Goal: Transaction & Acquisition: Purchase product/service

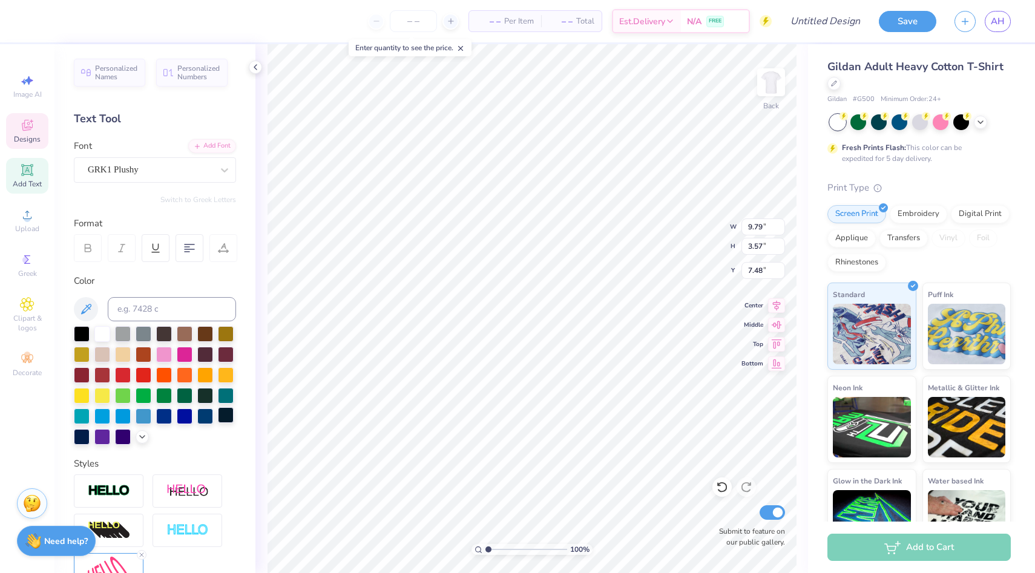
type textarea "axid"
click at [231, 414] on div at bounding box center [226, 415] width 16 height 16
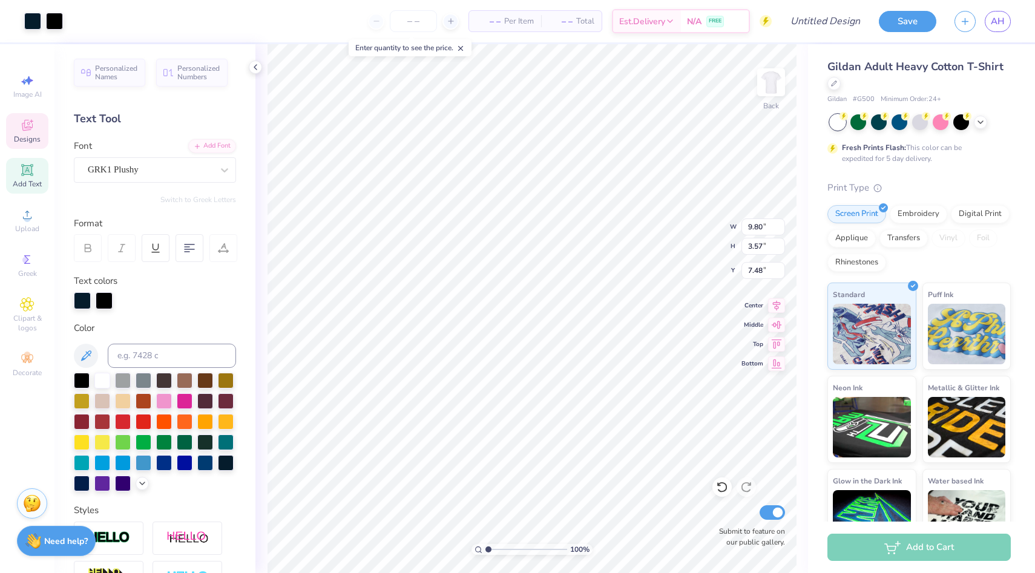
type input "7.46"
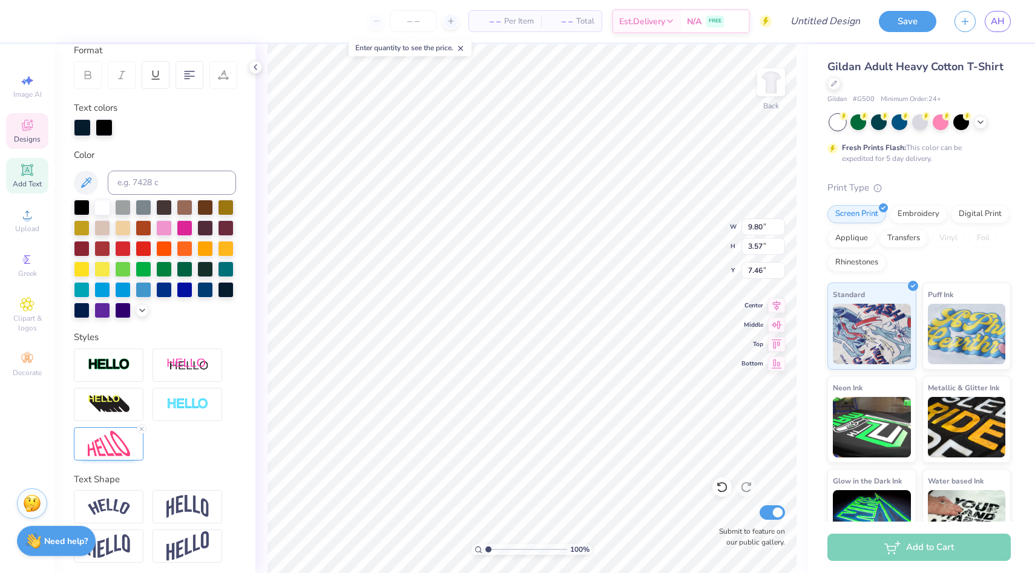
scroll to position [177, 0]
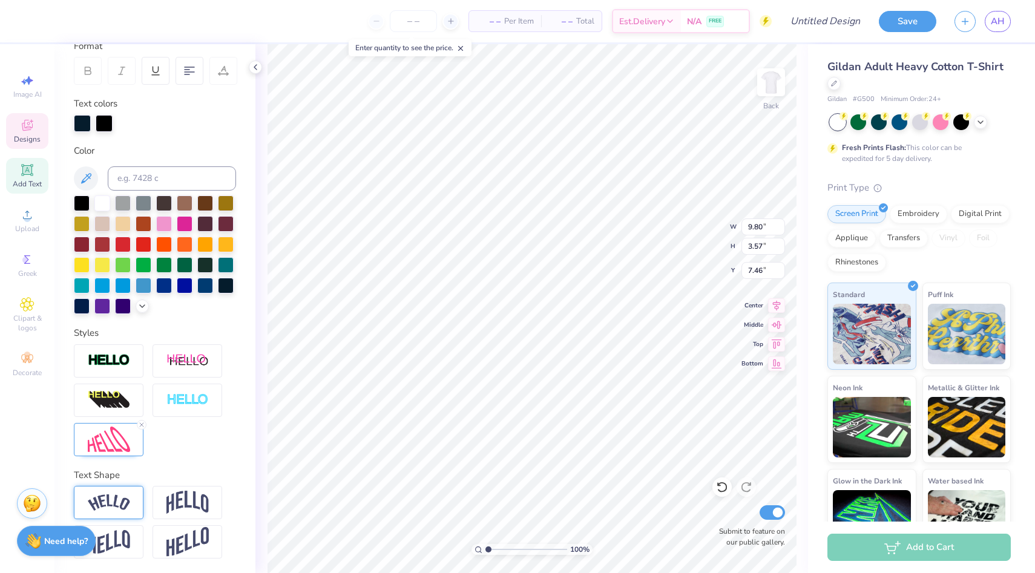
click at [131, 499] on div at bounding box center [109, 502] width 70 height 33
type input "9.73"
type input "3.50"
type input "7.49"
click at [141, 488] on line at bounding box center [142, 488] width 4 height 4
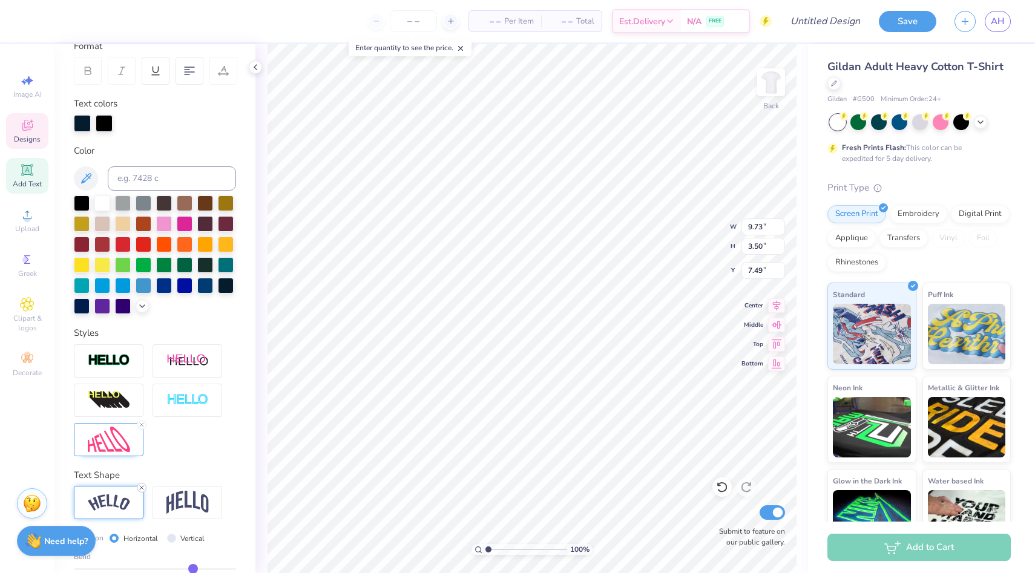
type input "9.80"
type input "3.57"
type input "7.46"
click at [177, 433] on div at bounding box center [155, 400] width 162 height 112
type input "8.87"
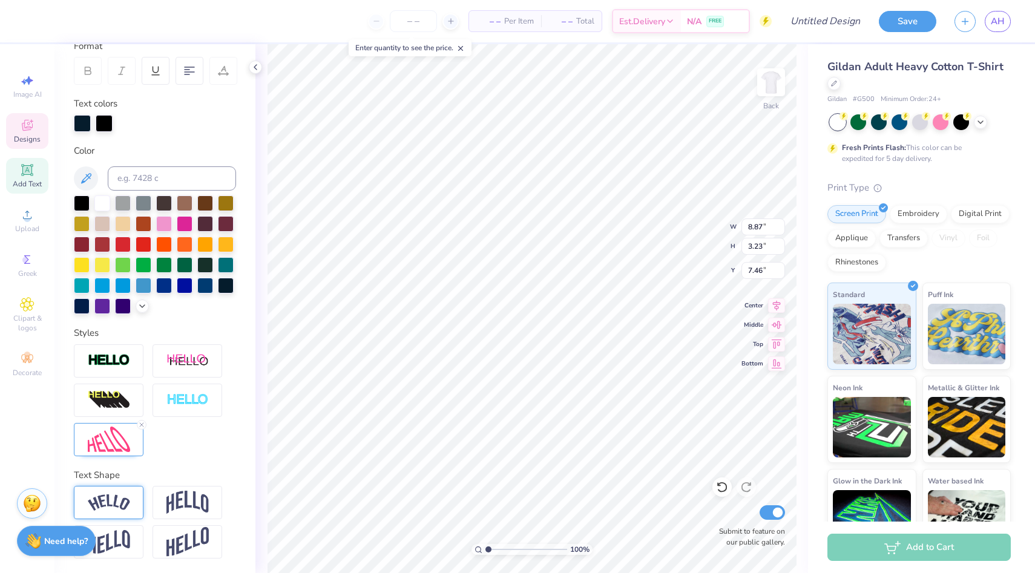
type input "3.23"
type input "7.45"
click at [834, 87] on div at bounding box center [833, 82] width 13 height 13
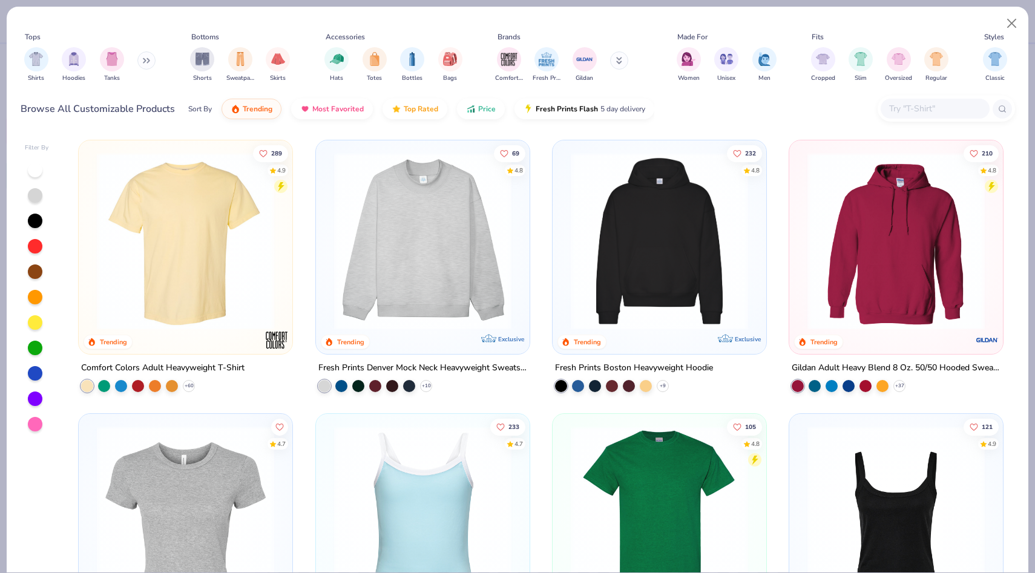
click at [49, 66] on div "Shirts Hoodies Tanks" at bounding box center [90, 64] width 139 height 45
click at [41, 65] on div "filter for Shirts" at bounding box center [36, 58] width 24 height 24
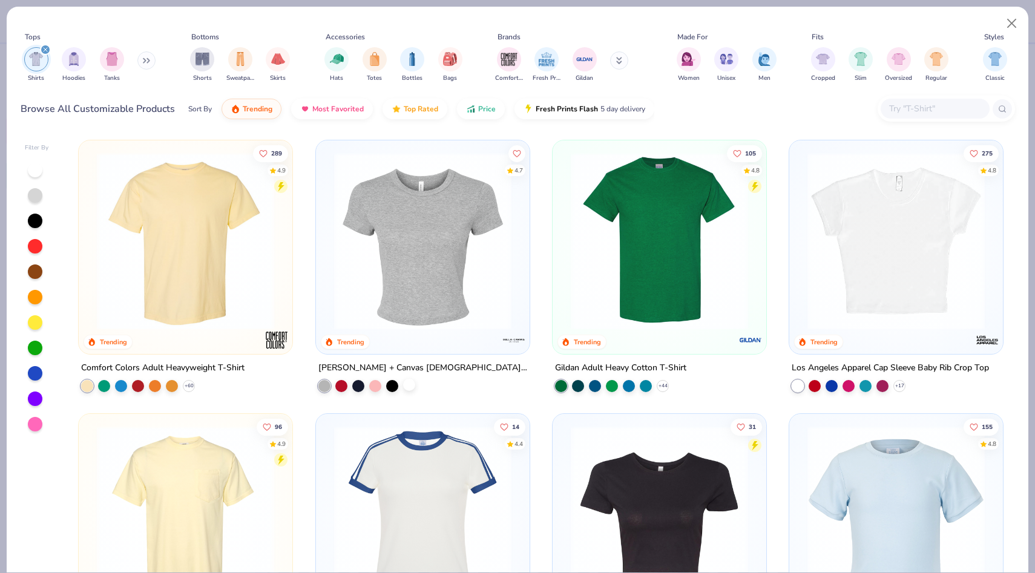
click at [412, 389] on div at bounding box center [409, 385] width 12 height 12
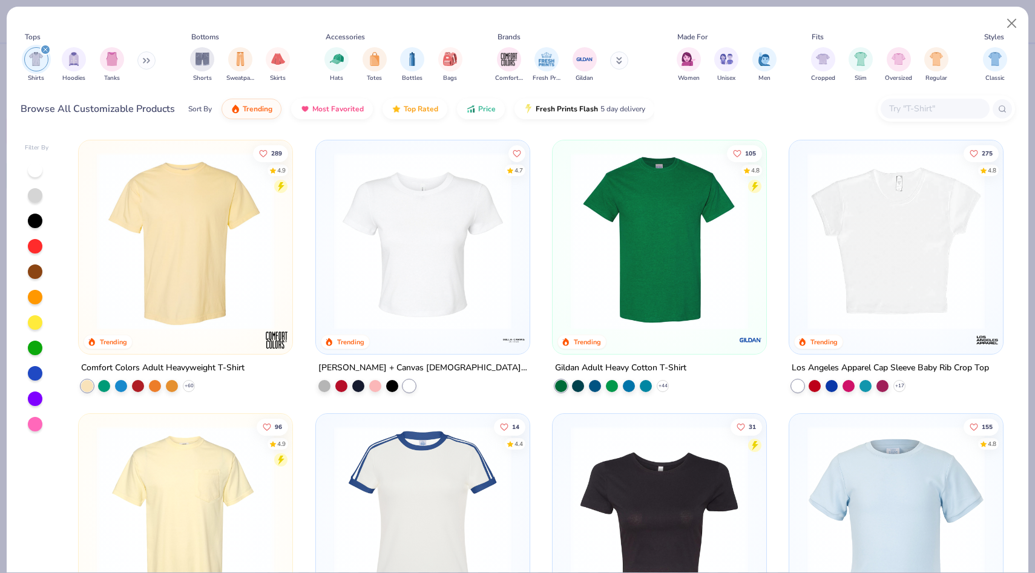
click at [433, 281] on img at bounding box center [422, 241] width 189 height 177
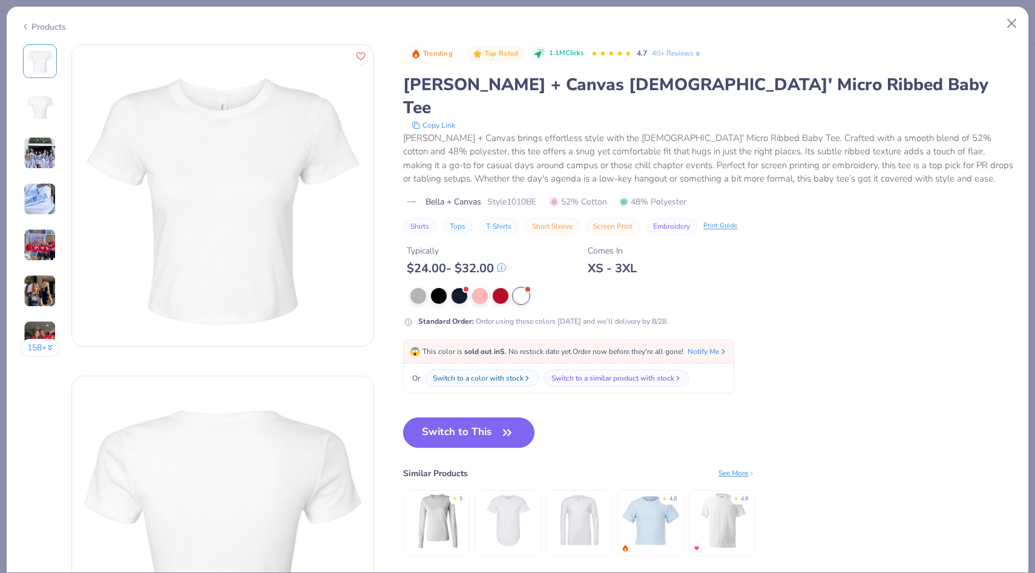
click at [474, 418] on button "Switch to This" at bounding box center [468, 433] width 131 height 30
type textarea "x"
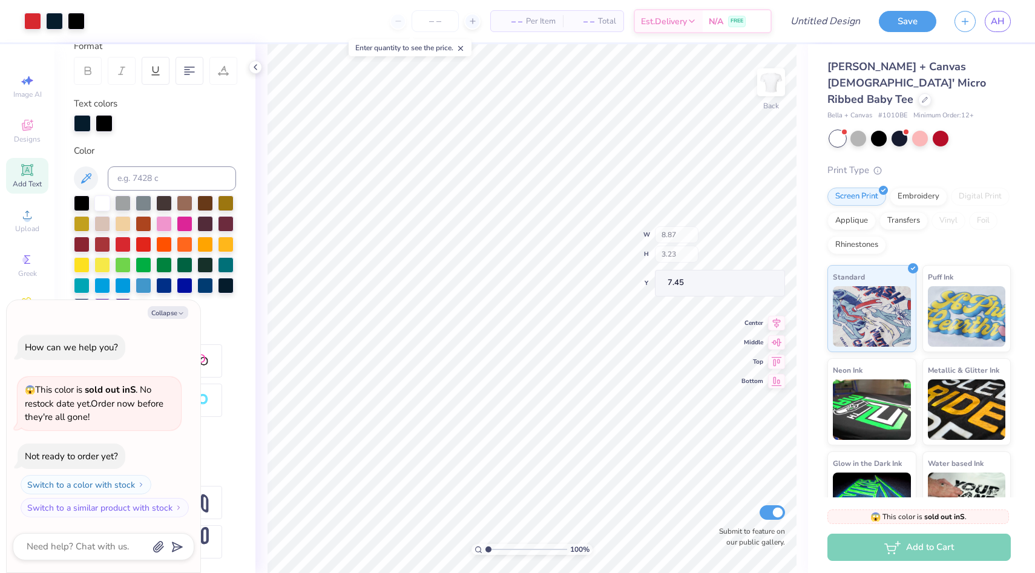
type input "4.06"
type input "3.65"
type input "0.50"
type textarea "x"
type input "3.72"
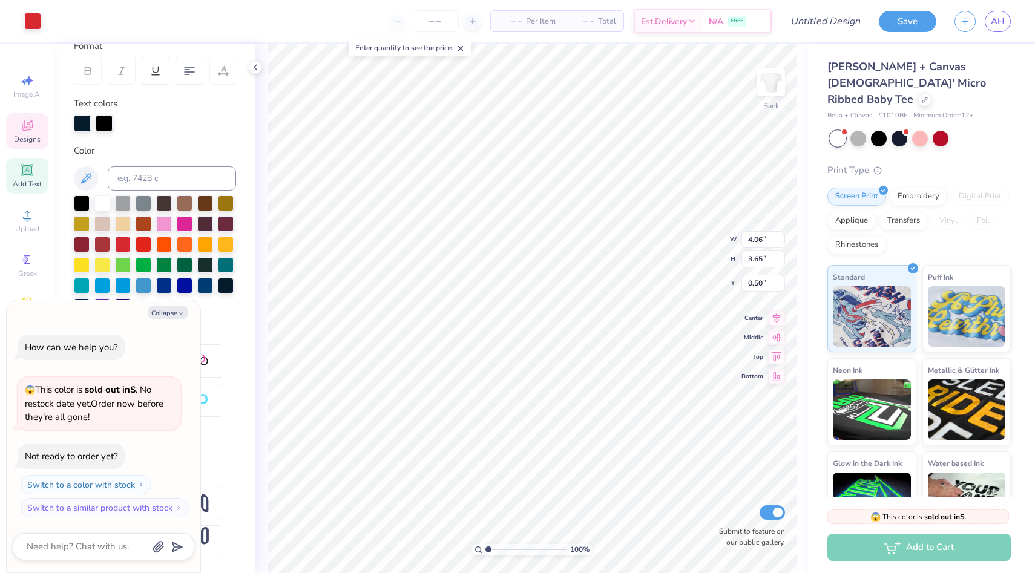
type input "3.34"
type input "0.81"
type textarea "x"
type input "0.76"
type textarea "x"
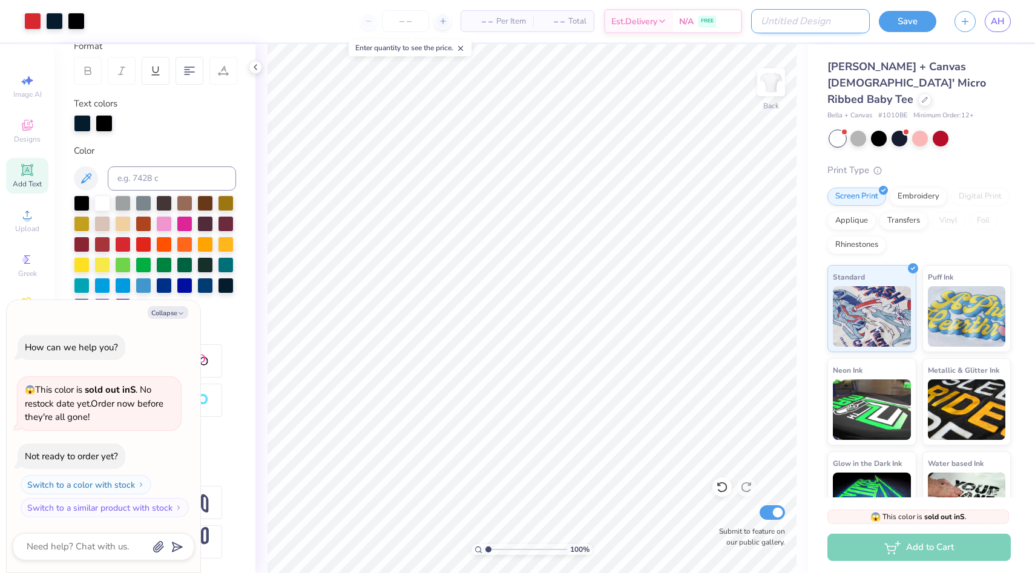
click at [816, 24] on input "Design Title" at bounding box center [810, 21] width 119 height 24
type input "I"
type textarea "x"
type input "I"
type textarea "x"
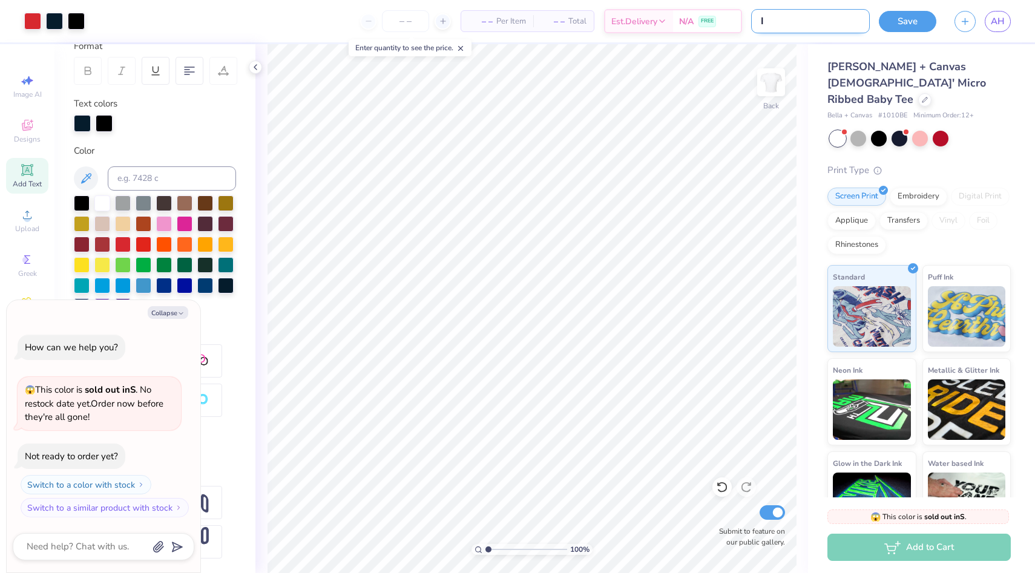
type input "I H"
type textarea "x"
type input "I He"
type textarea "x"
type input "I Hea"
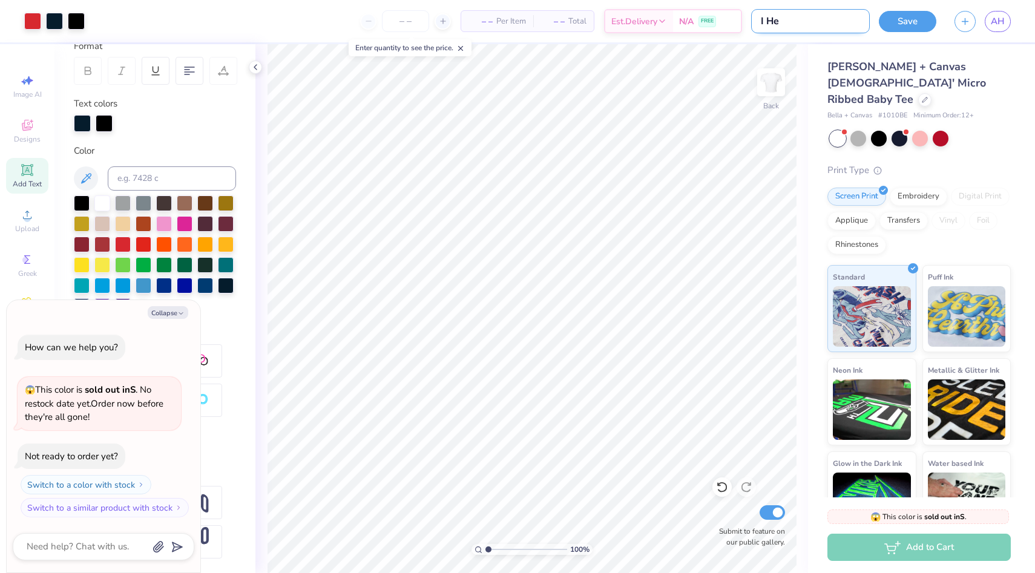
type textarea "x"
type input "I Hear"
type textarea "x"
type input "I Heart"
type textarea "x"
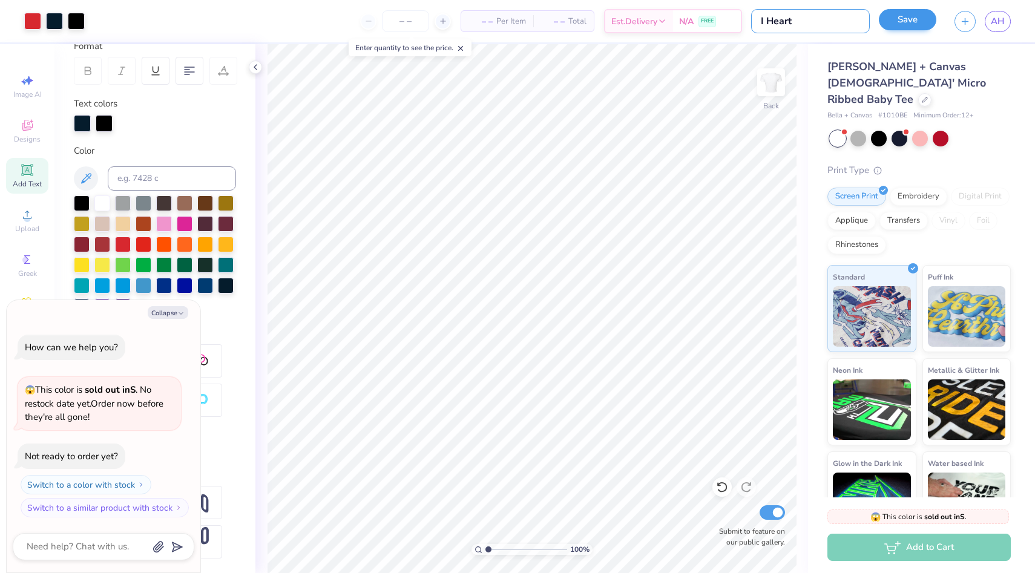
type input "I Heart"
click at [918, 14] on button "Save" at bounding box center [908, 19] width 58 height 21
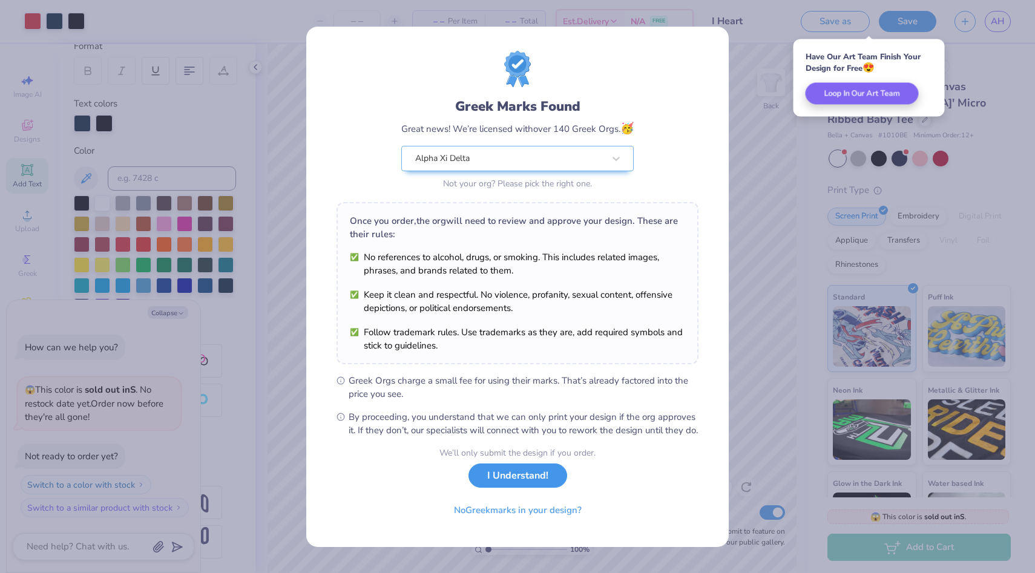
click at [545, 479] on button "I Understand!" at bounding box center [518, 476] width 99 height 25
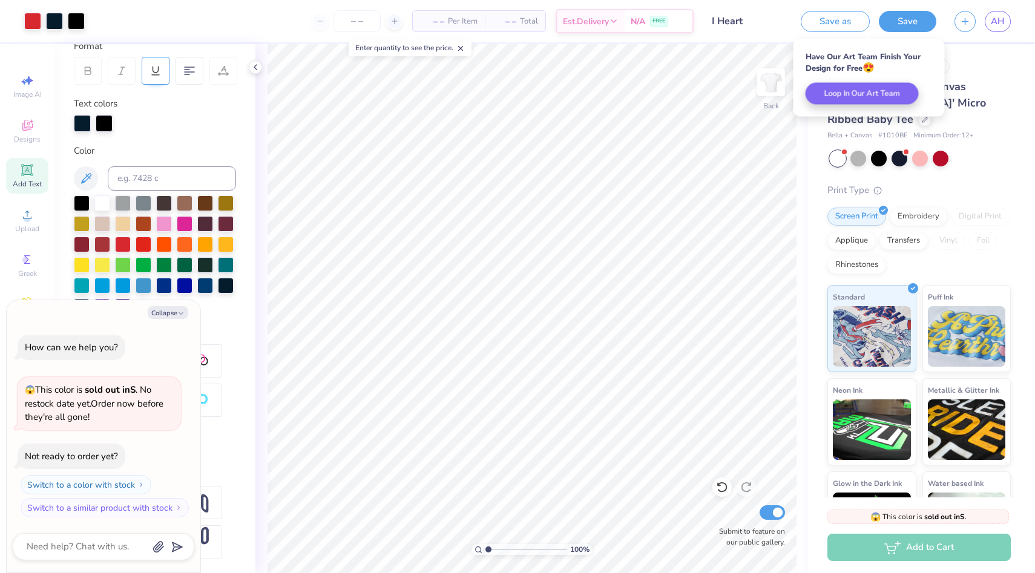
type textarea "x"
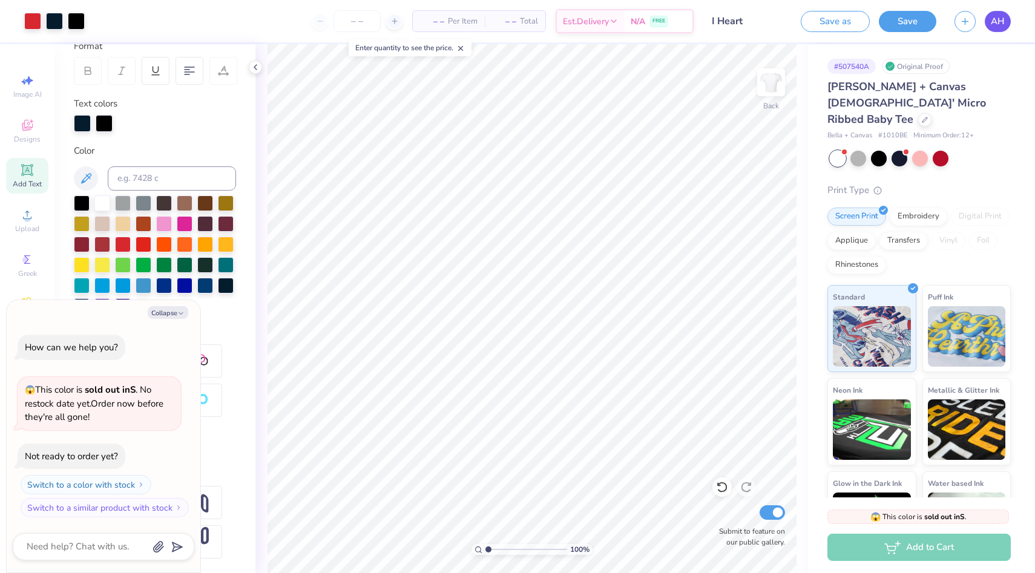
click at [1003, 17] on span "AH" at bounding box center [998, 22] width 14 height 14
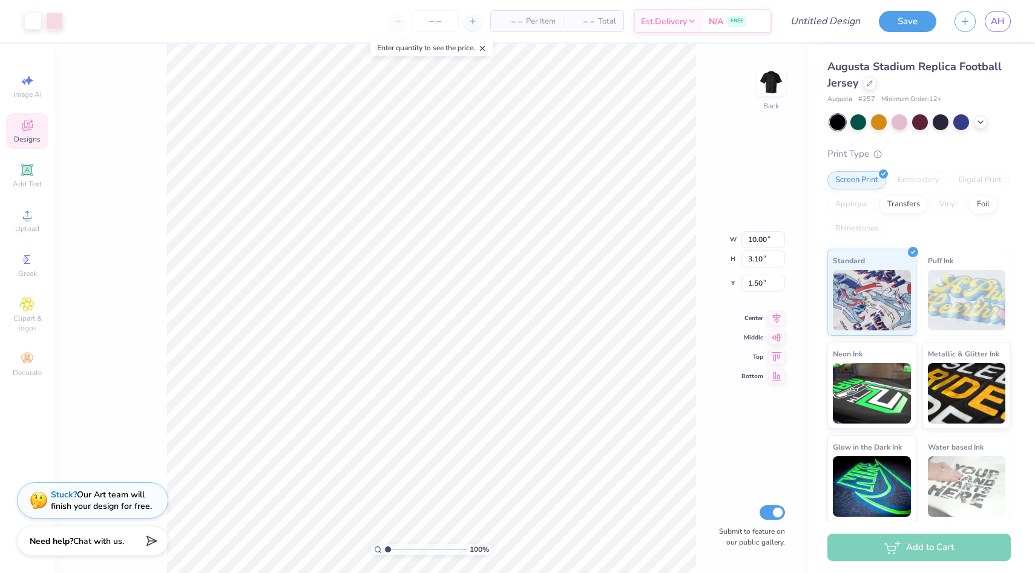
type input "1.63"
click at [959, 128] on div at bounding box center [961, 121] width 16 height 16
click at [983, 123] on icon at bounding box center [981, 121] width 10 height 10
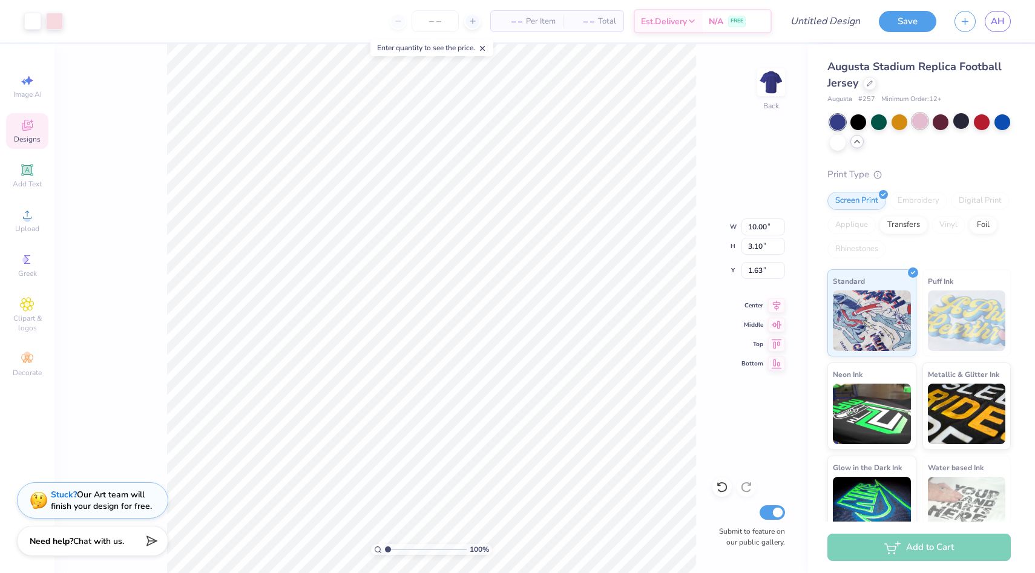
click at [928, 122] on div at bounding box center [920, 121] width 16 height 16
click at [965, 123] on div at bounding box center [961, 121] width 16 height 16
click at [1005, 123] on div at bounding box center [1003, 121] width 16 height 16
type input "11.70"
type input "3.63"
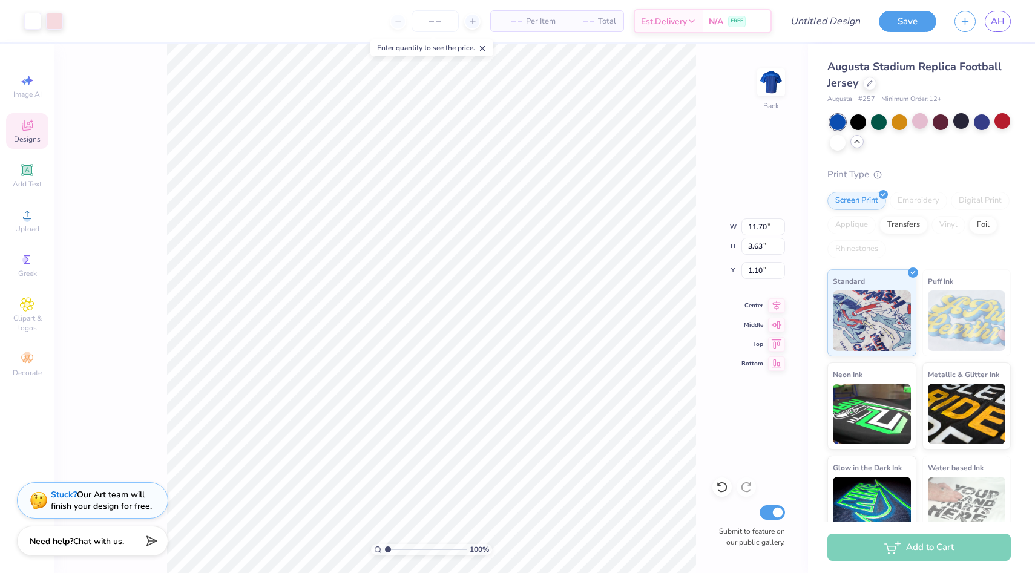
type input "0.94"
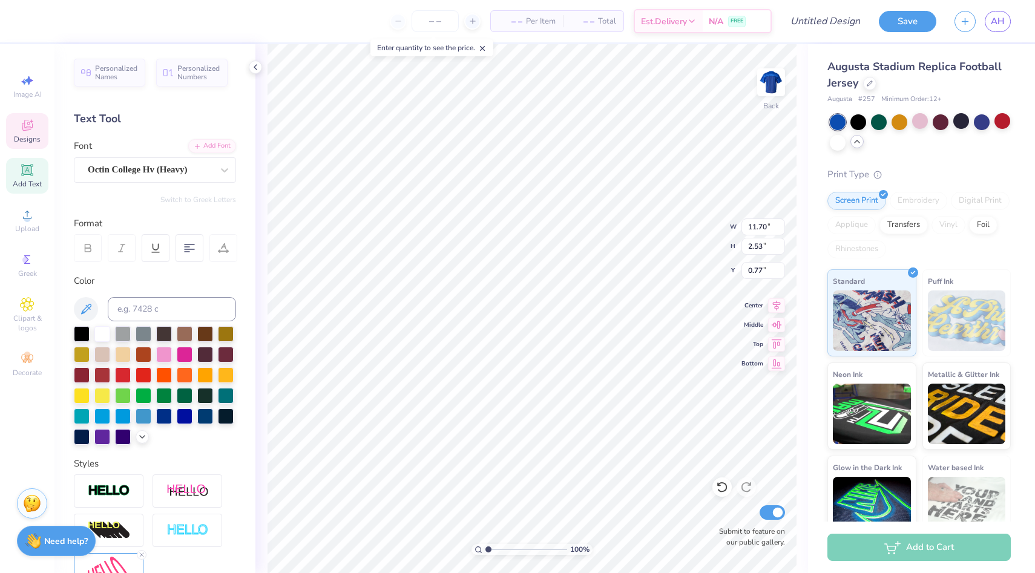
type input "0.77"
type textarea "Alpha TAU ALPHA"
type textarea "Alpha XI DELTA"
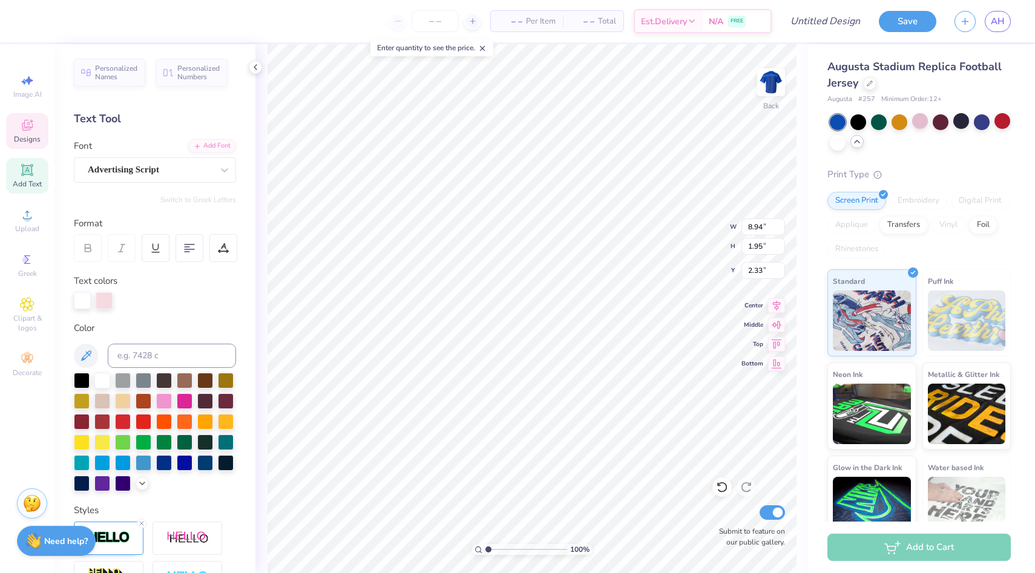
scroll to position [0, 2]
type textarea "Ready Set Xi!"
type textarea "Ready Set Xi"
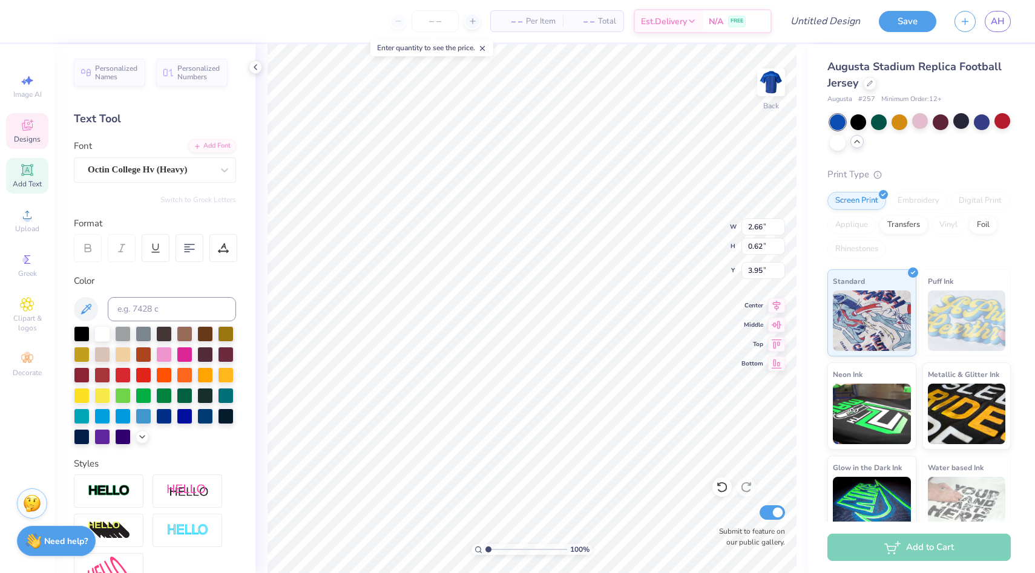
type input "4.27"
type input "5.84"
type input "1.94"
type input "2.33"
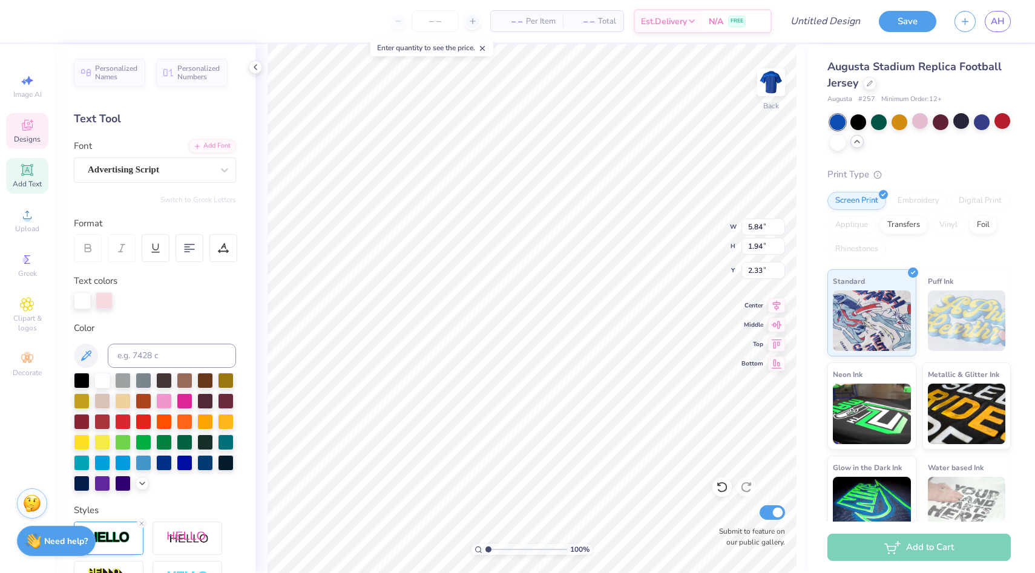
type input "6.74"
type input "2.24"
type input "2.18"
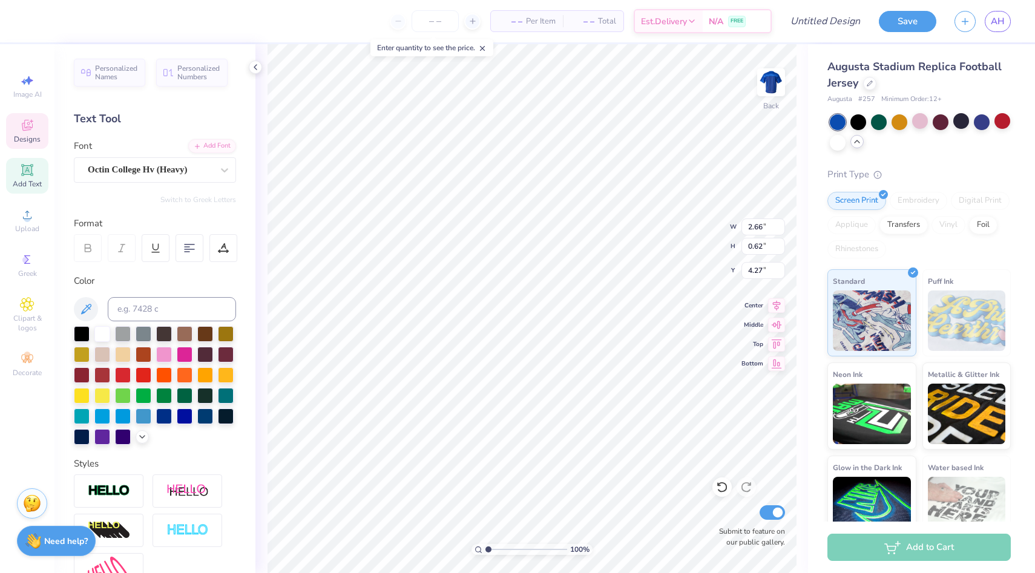
type input "4.42"
type input "11.68"
type input "2.53"
type input "0.92"
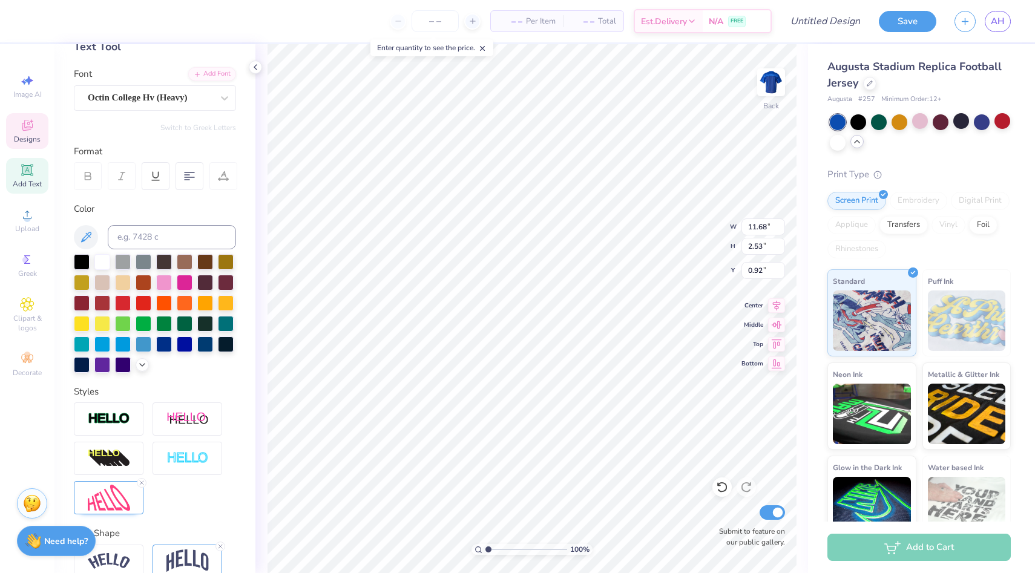
scroll to position [77, 0]
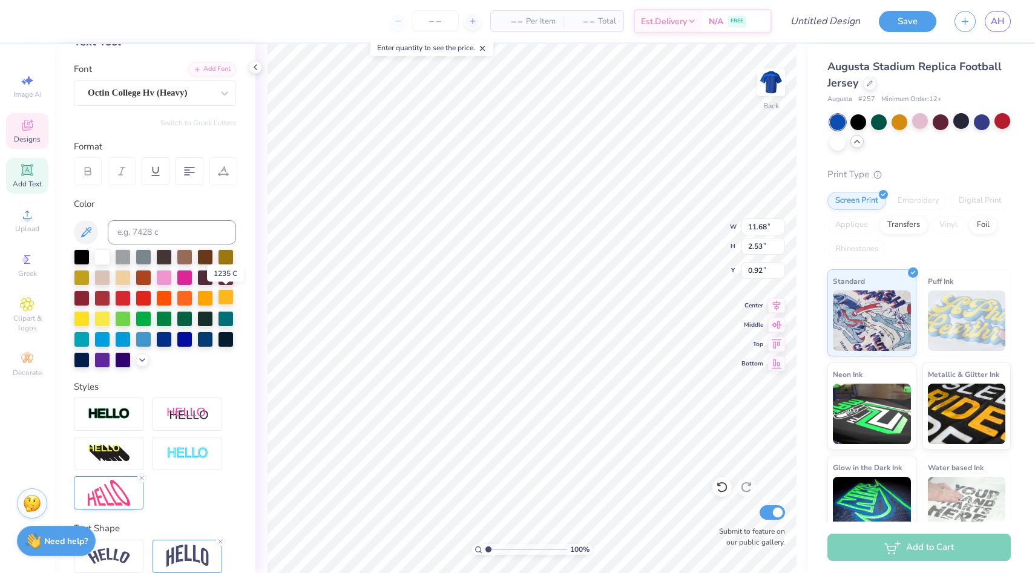
click at [230, 297] on div at bounding box center [226, 297] width 16 height 16
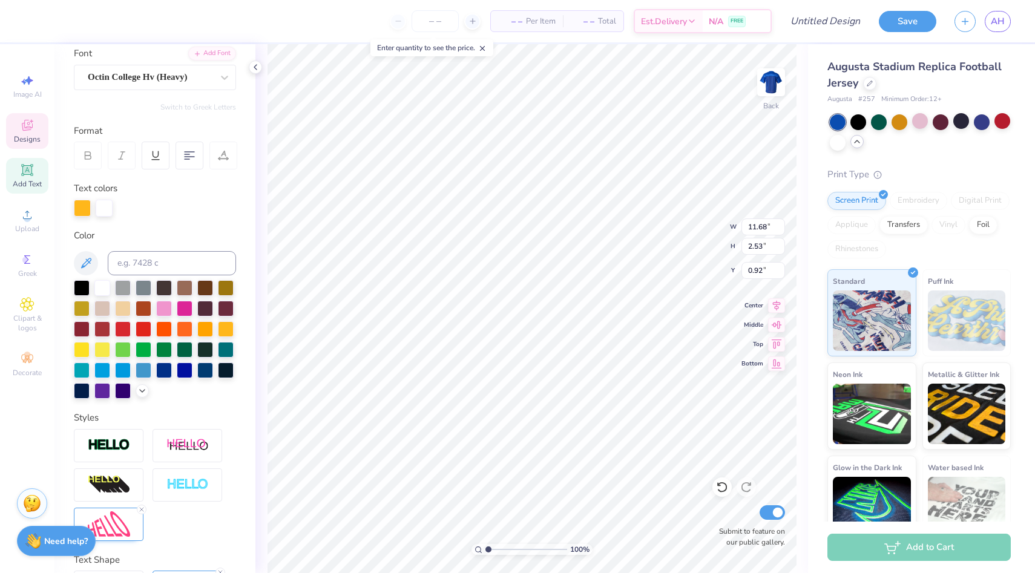
scroll to position [95, 0]
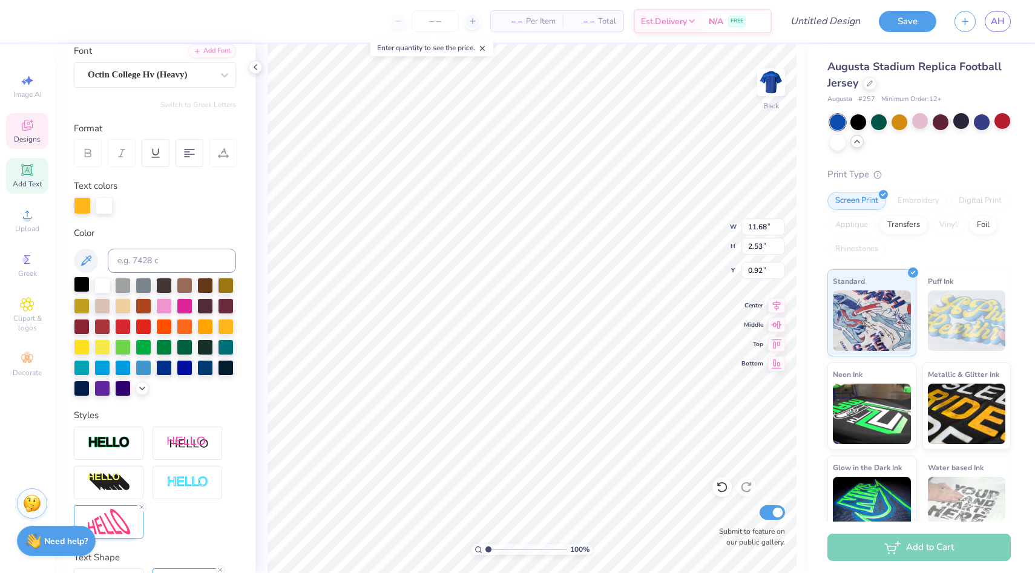
click at [82, 281] on div at bounding box center [82, 285] width 16 height 16
click at [103, 285] on div at bounding box center [102, 285] width 16 height 16
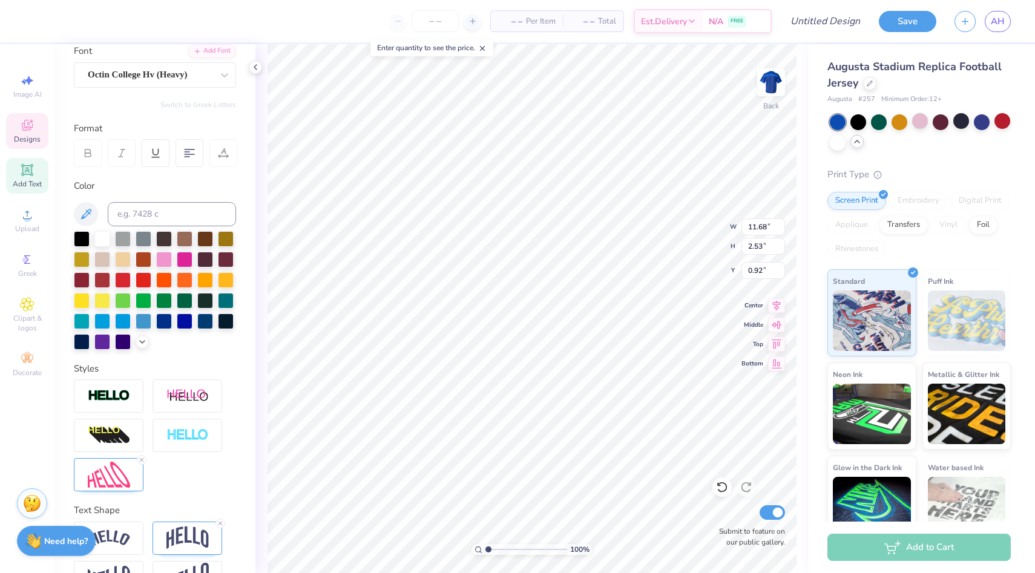
scroll to position [130, 0]
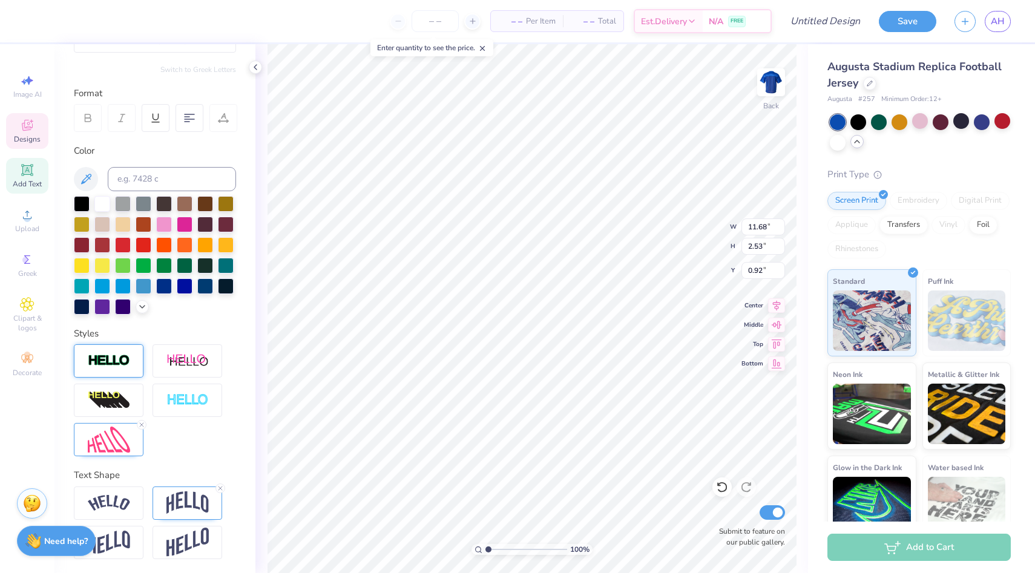
click at [124, 358] on img at bounding box center [109, 361] width 42 height 14
type input "11.70"
type input "2.55"
type input "0.90"
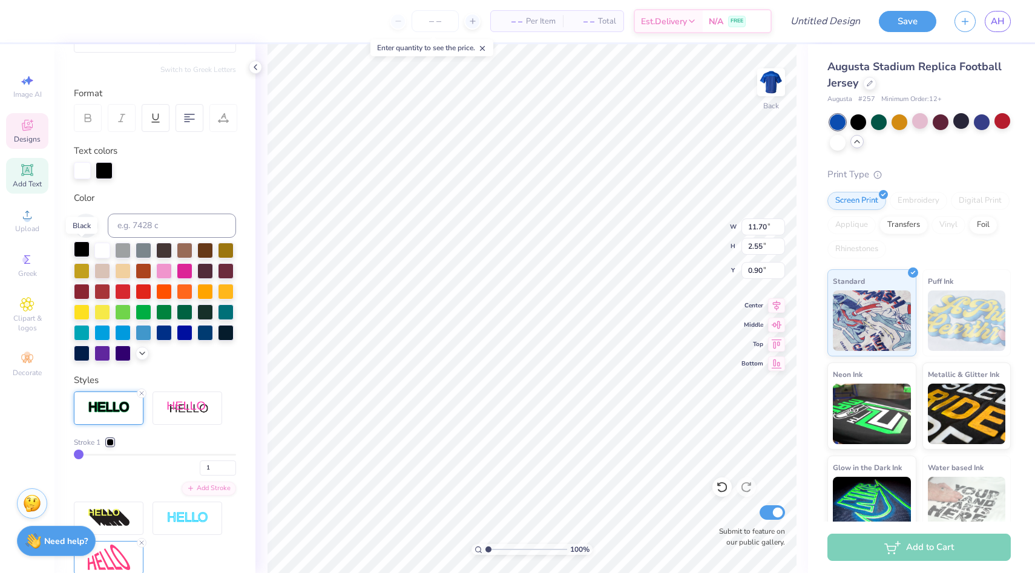
click at [82, 251] on div at bounding box center [82, 250] width 16 height 16
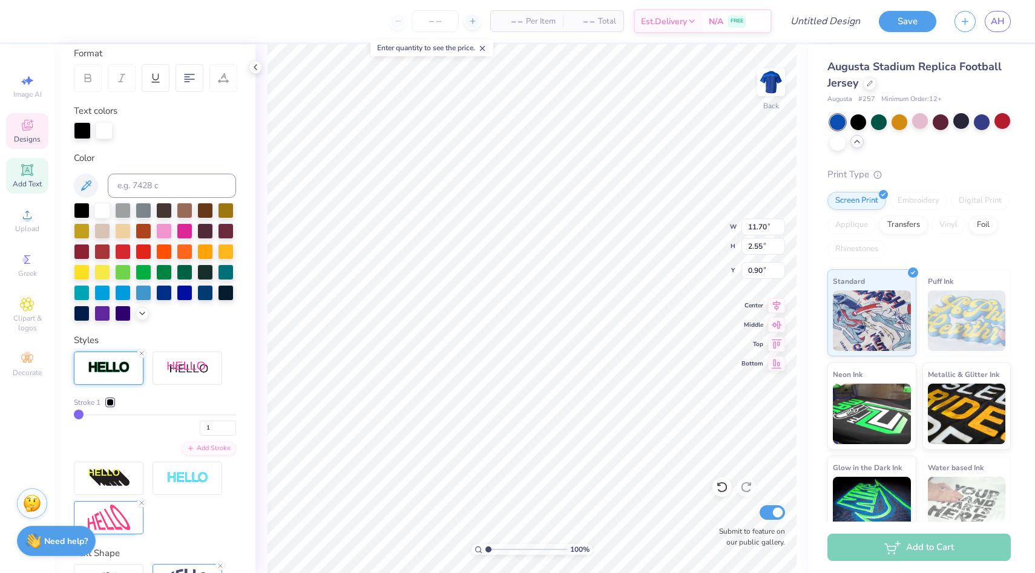
type input "2"
type input "1"
type input "2"
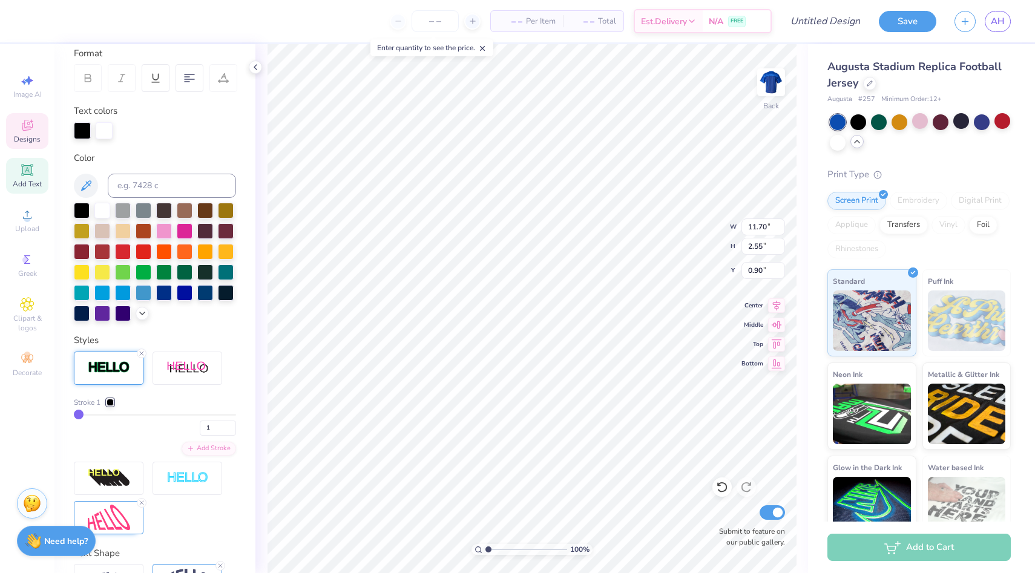
type input "2"
type input "3"
type input "4"
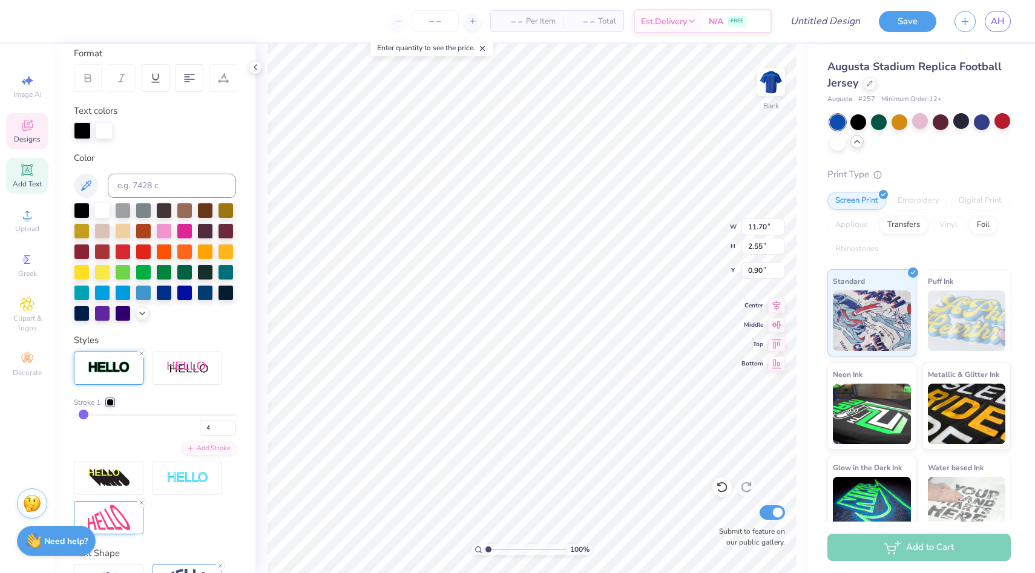
type input "5"
type input "6"
type input "7"
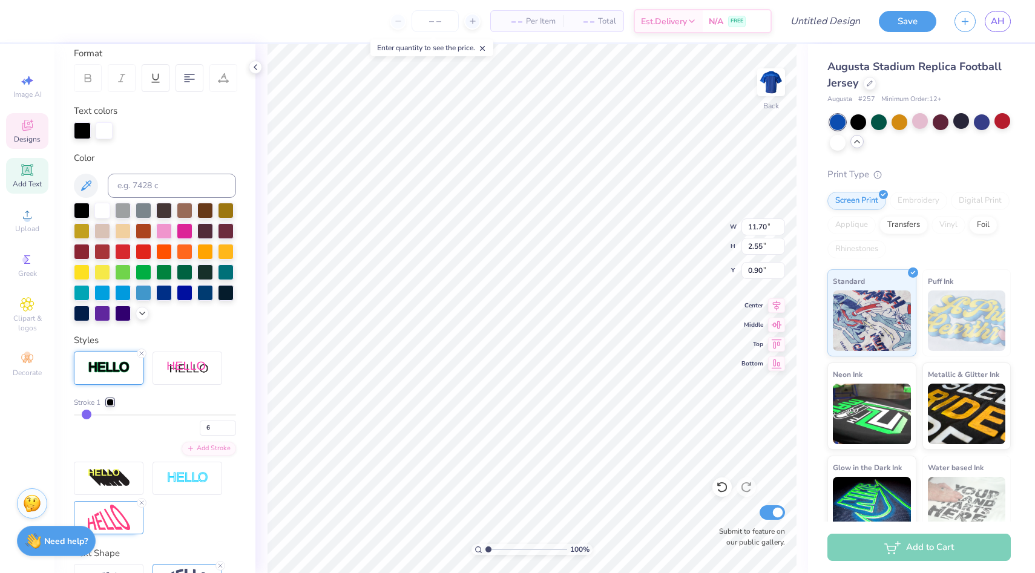
type input "7"
type input "8"
type input "9"
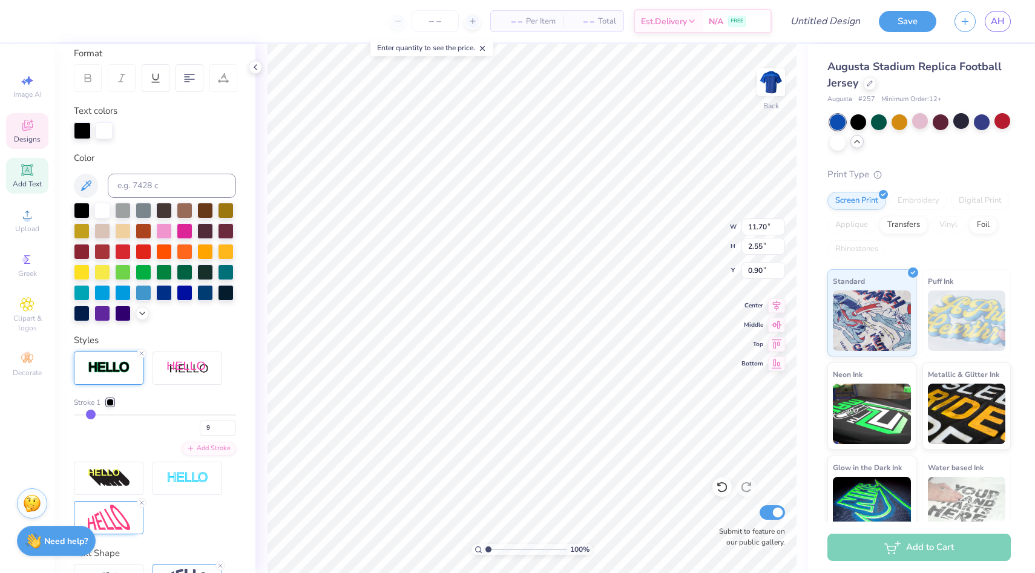
type input "11.87"
type input "2.73"
type input "0.82"
drag, startPoint x: 79, startPoint y: 413, endPoint x: 64, endPoint y: 403, distance: 18.3
type input "10"
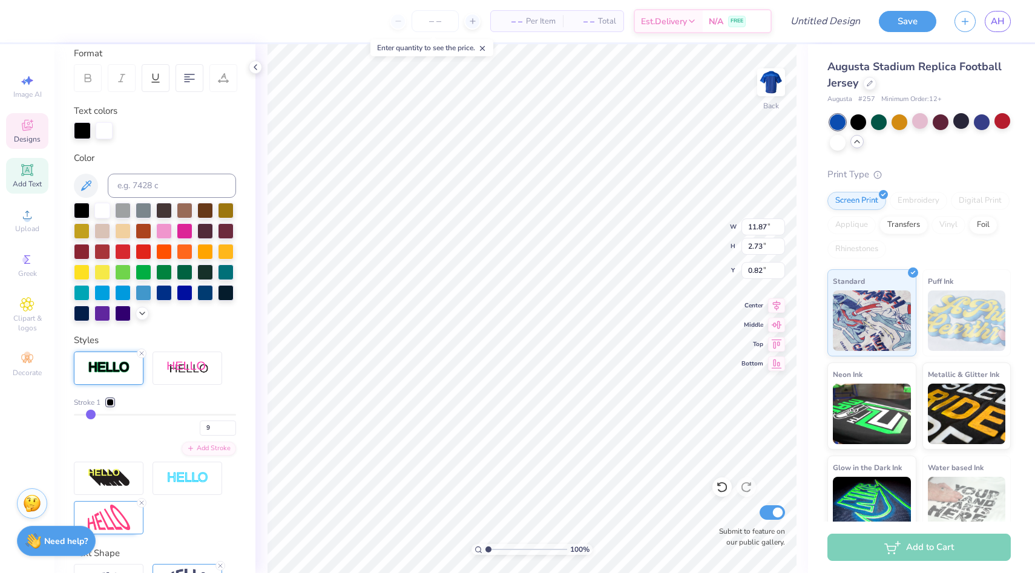
type input "10"
type input "9"
type input "8"
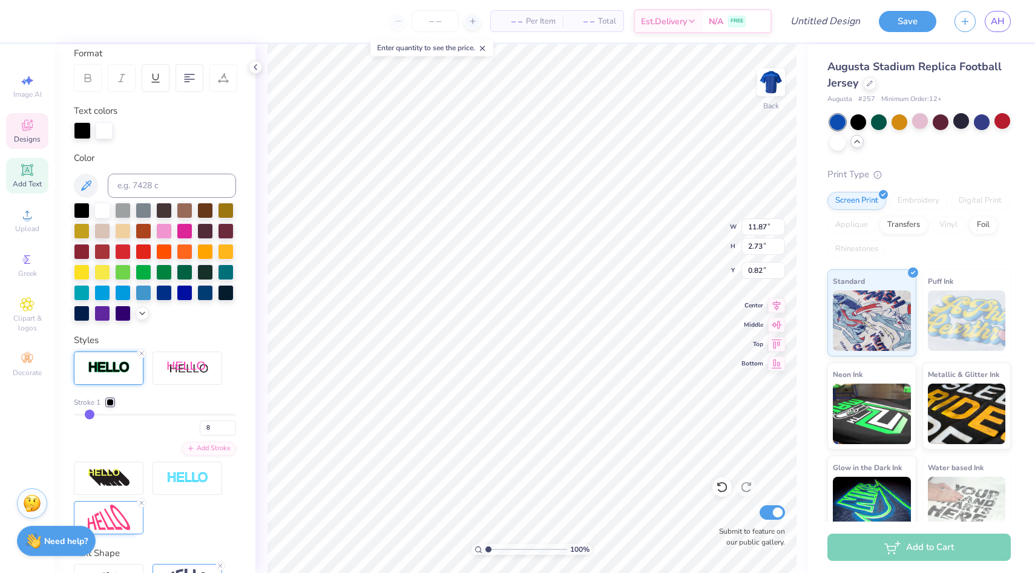
type input "6"
type input "5"
type input "3"
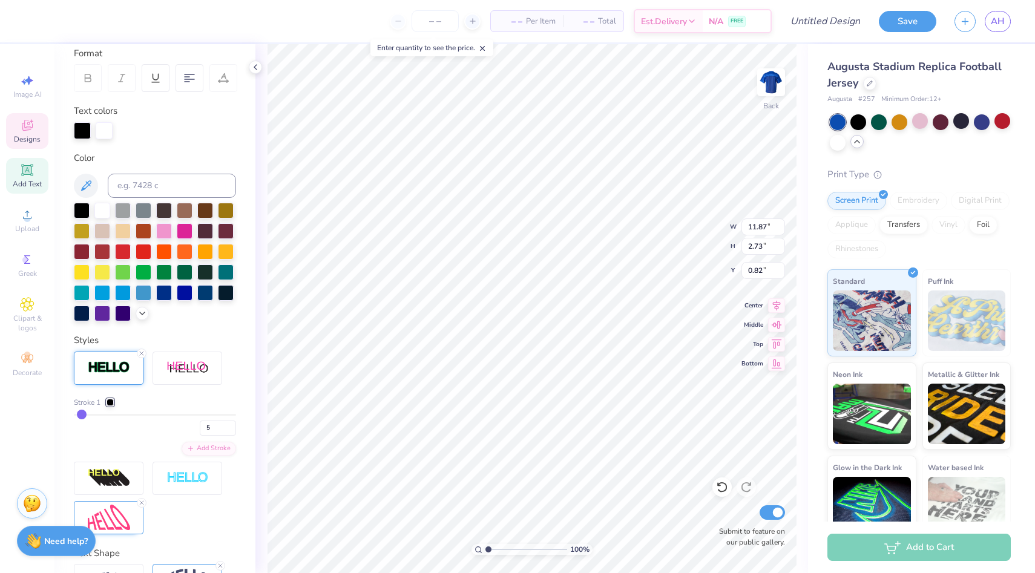
type input "3"
type input "1"
drag, startPoint x: 91, startPoint y: 415, endPoint x: 74, endPoint y: 414, distance: 17.6
type input "1"
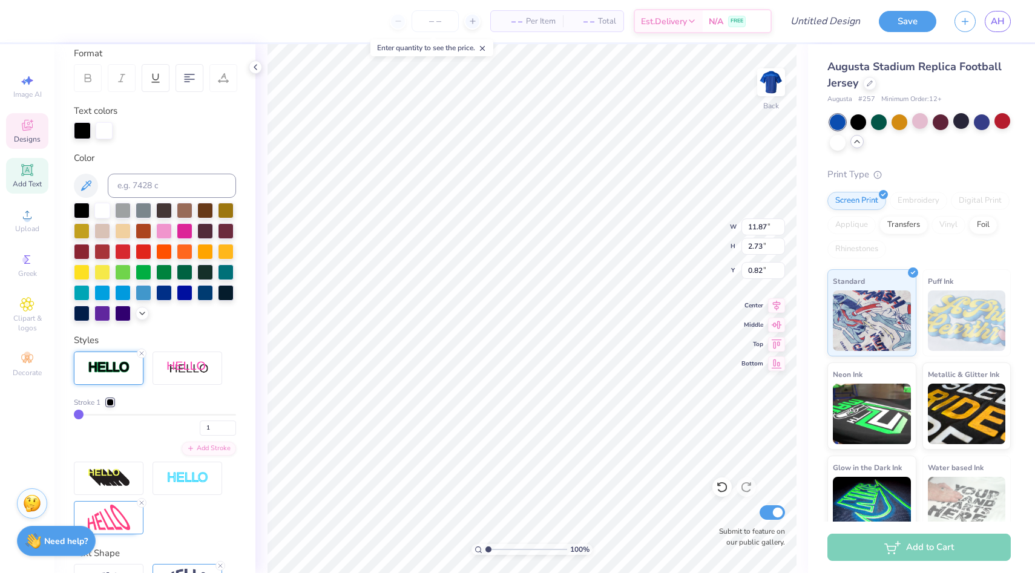
click at [74, 414] on input "range" at bounding box center [155, 415] width 162 height 2
type input "11.70"
type input "2.55"
type input "0.90"
click at [88, 130] on div at bounding box center [82, 129] width 17 height 17
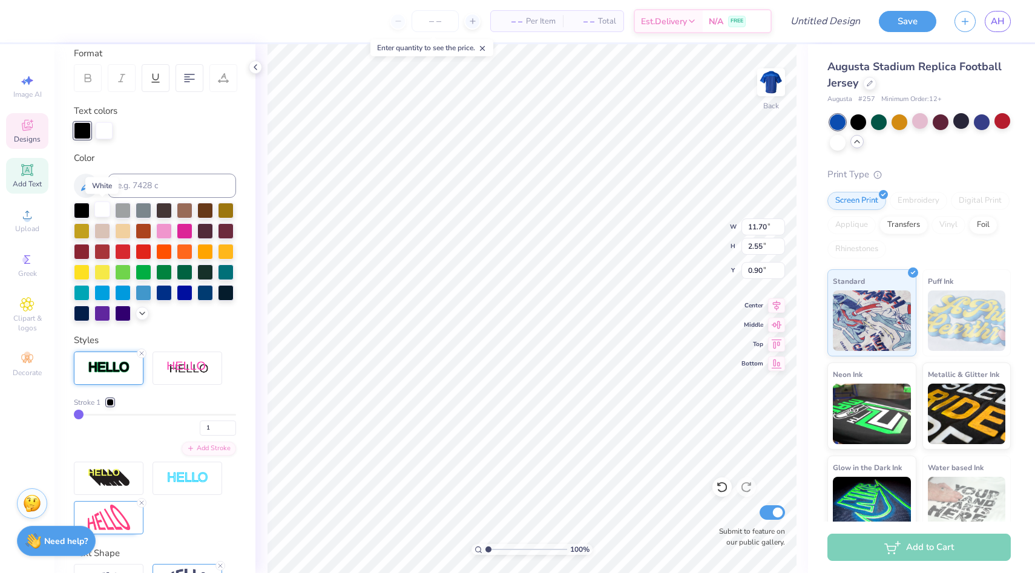
click at [101, 210] on div at bounding box center [102, 210] width 16 height 16
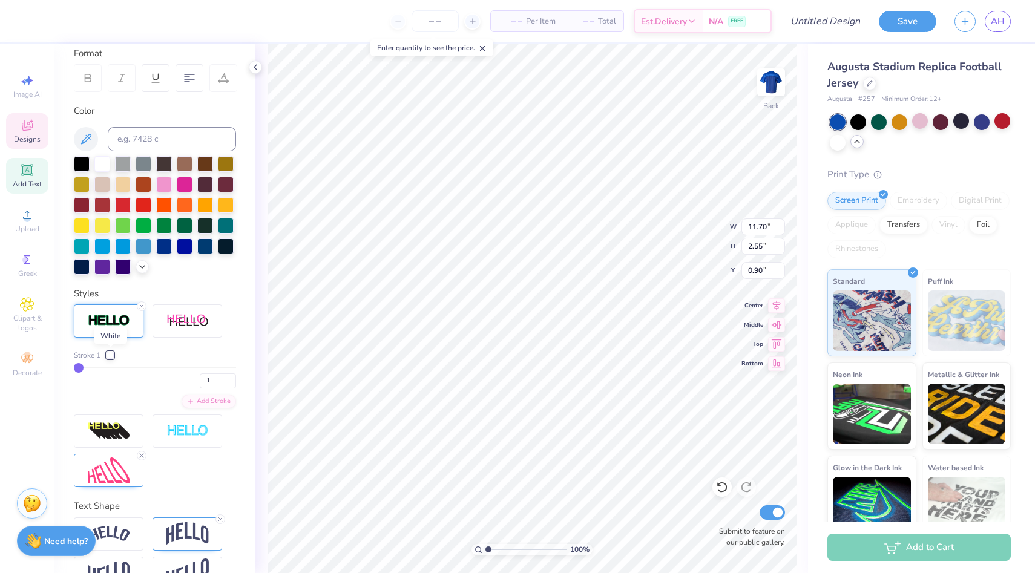
click at [110, 357] on div at bounding box center [110, 355] width 7 height 7
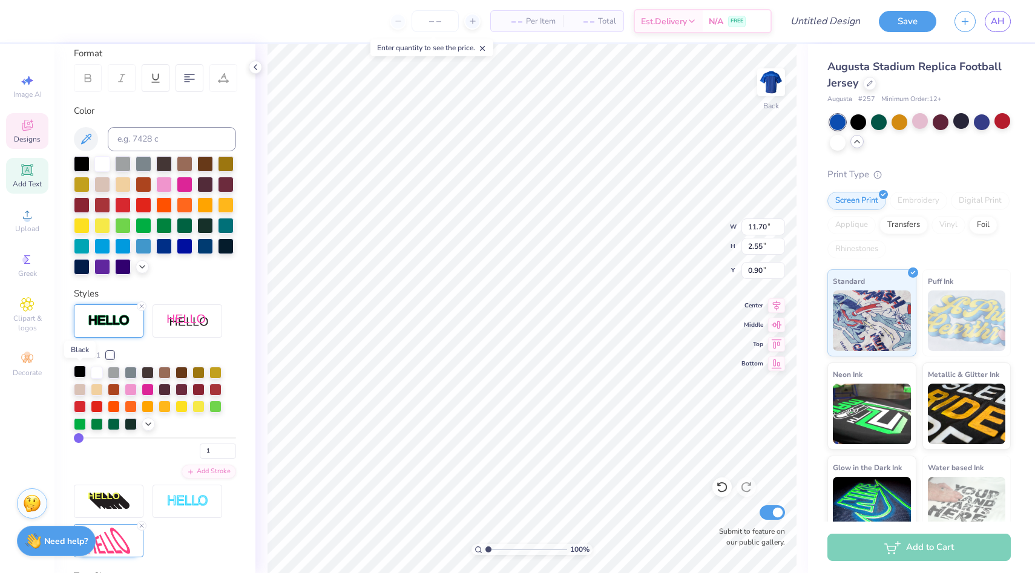
click at [85, 369] on div at bounding box center [80, 372] width 12 height 12
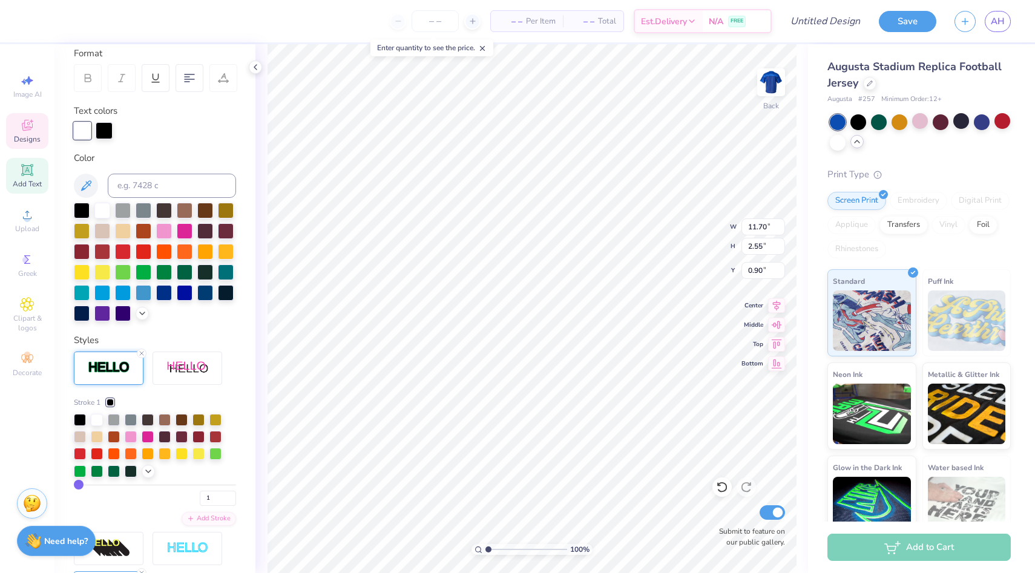
type input "4"
type input "5"
type input "6"
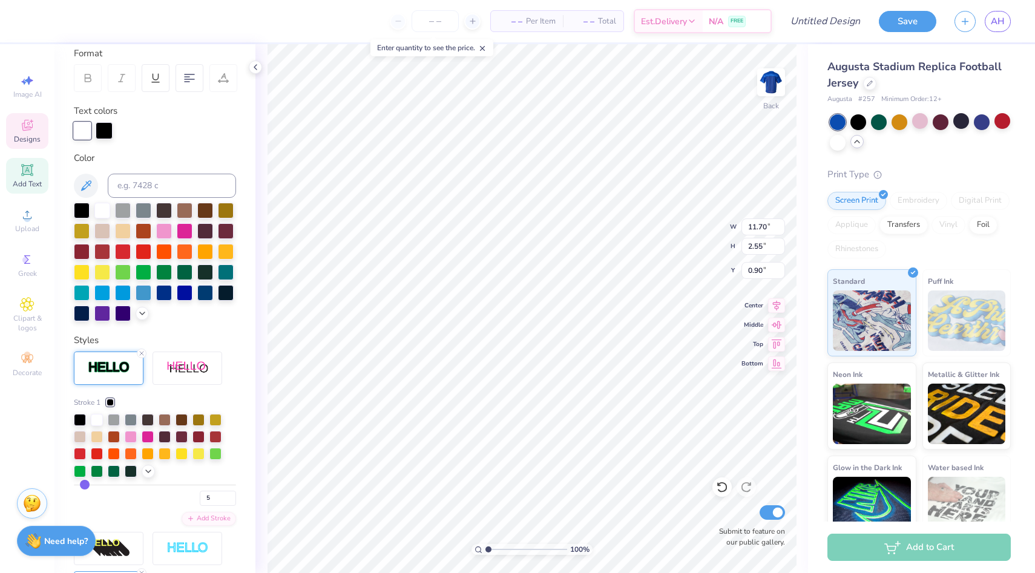
type input "6"
type input "7"
type input "11.83"
type input "2.68"
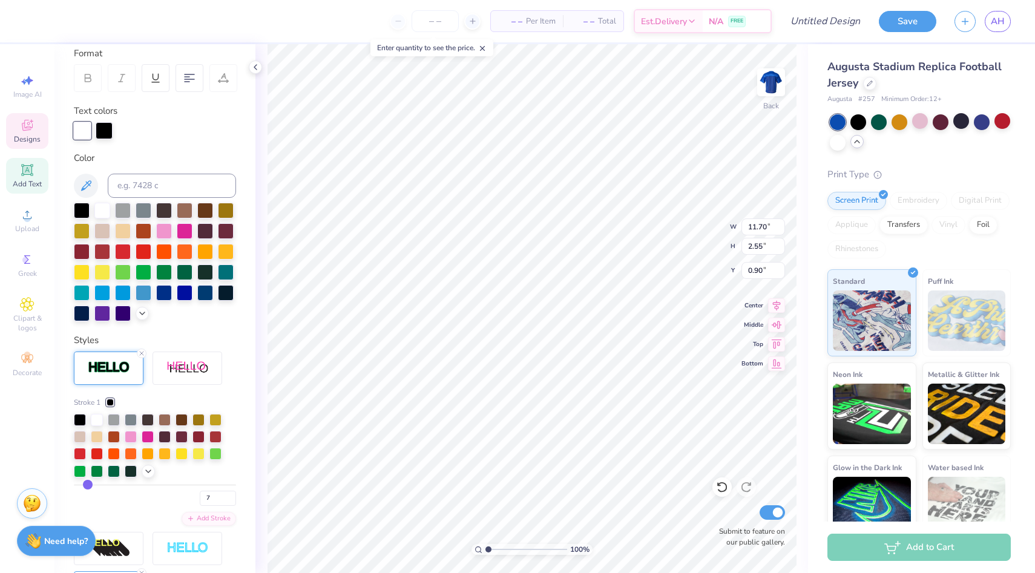
type input "0.84"
type input "6"
type input "5"
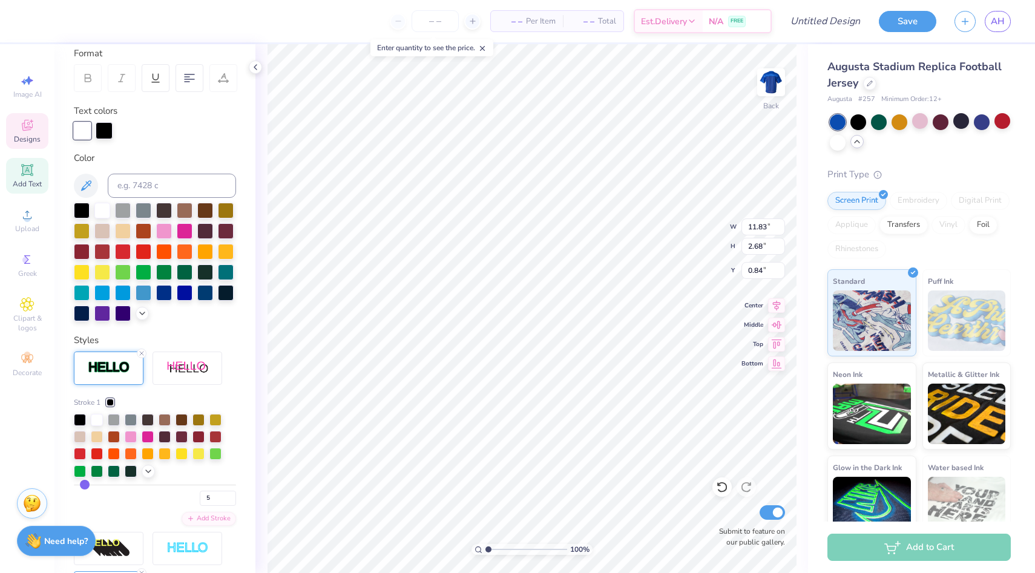
type input "4"
type input "3"
type input "2"
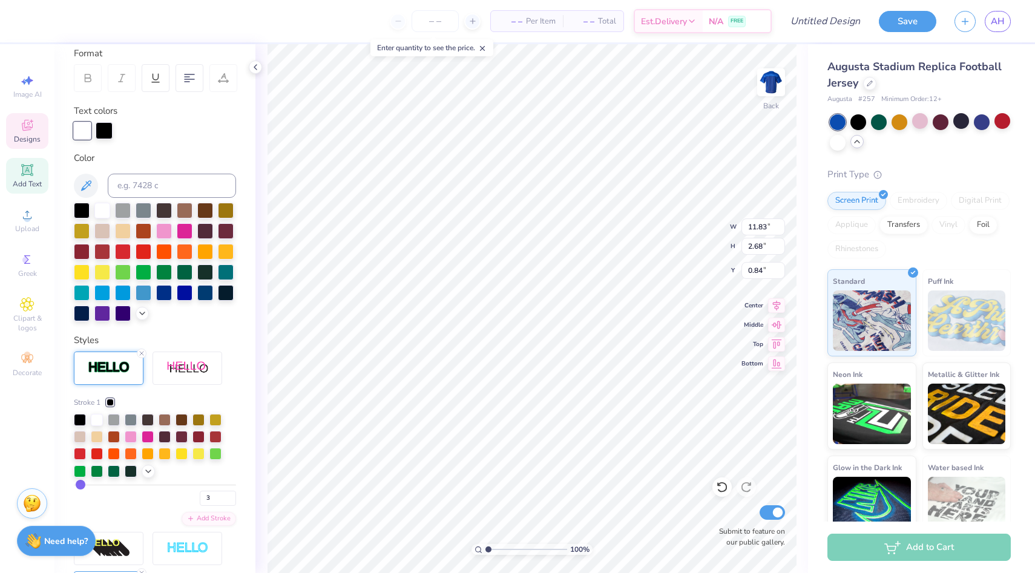
type input "2"
drag, startPoint x: 88, startPoint y: 483, endPoint x: 81, endPoint y: 484, distance: 7.3
type input "2"
click at [81, 484] on input "range" at bounding box center [155, 485] width 162 height 2
type input "11.72"
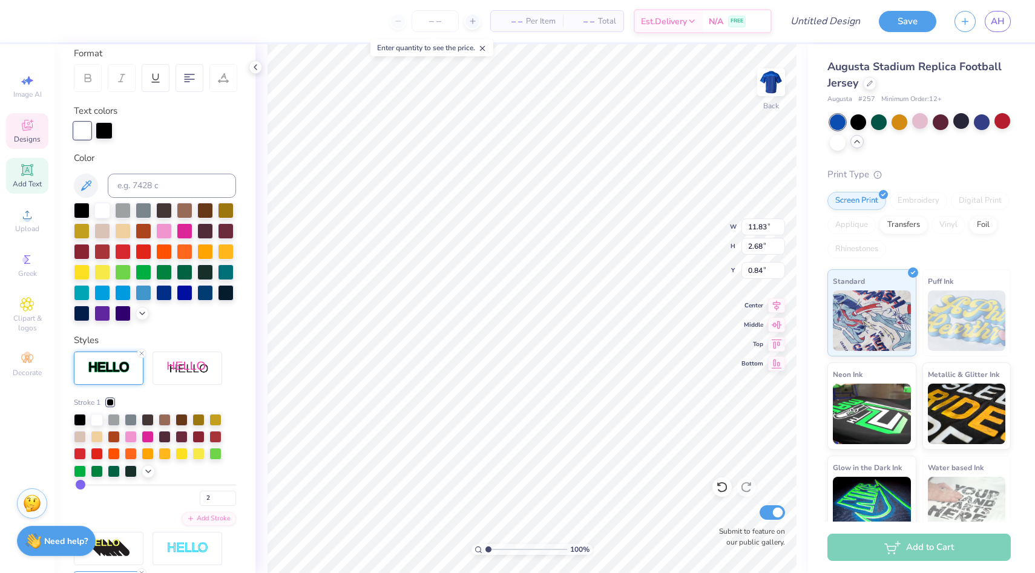
type input "2.57"
type input "0.89"
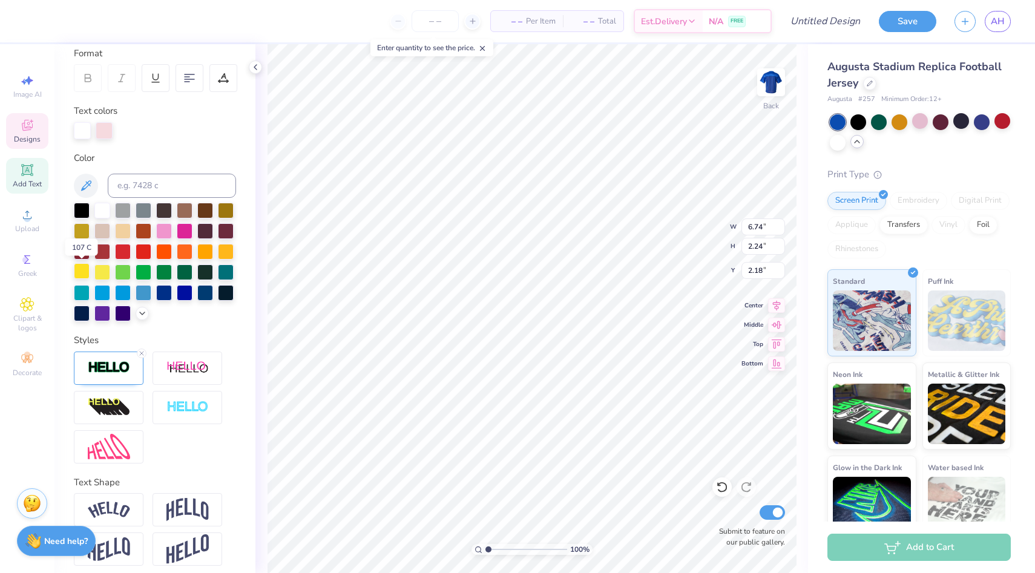
click at [81, 270] on div at bounding box center [82, 271] width 16 height 16
click at [229, 254] on div at bounding box center [226, 251] width 16 height 16
click at [107, 372] on img at bounding box center [109, 368] width 42 height 14
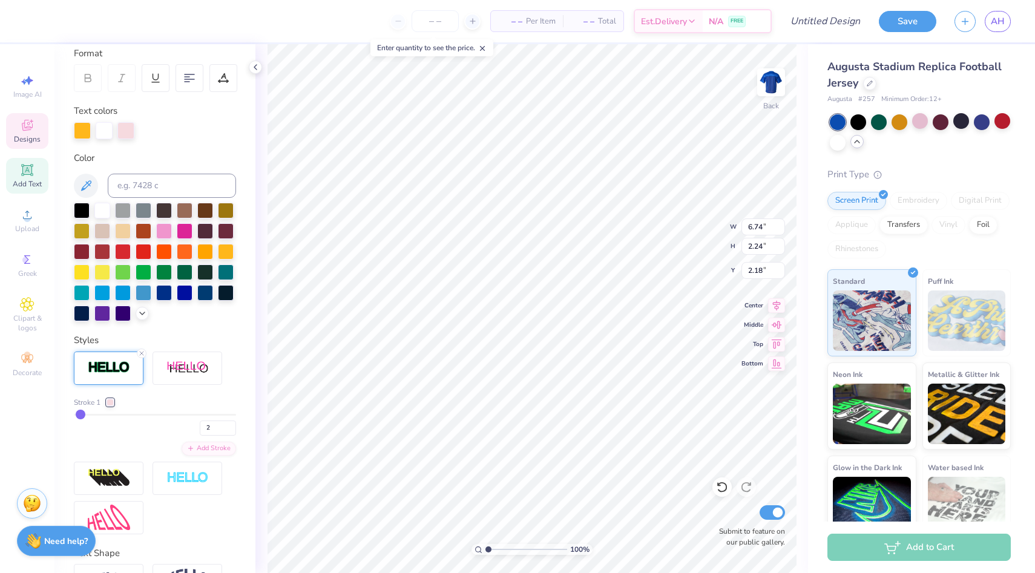
click at [108, 402] on div at bounding box center [110, 402] width 7 height 7
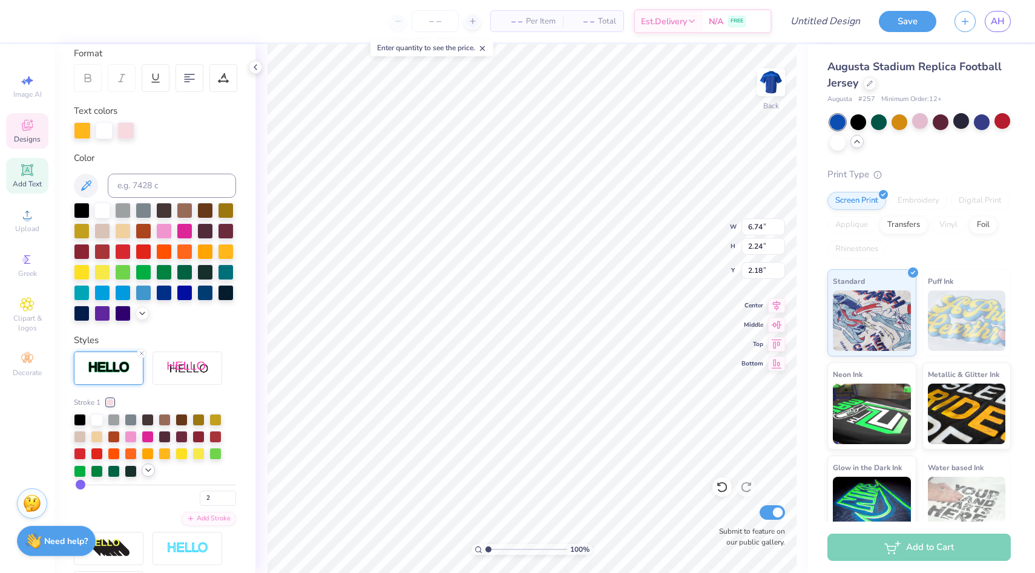
click at [151, 469] on icon at bounding box center [148, 470] width 10 height 10
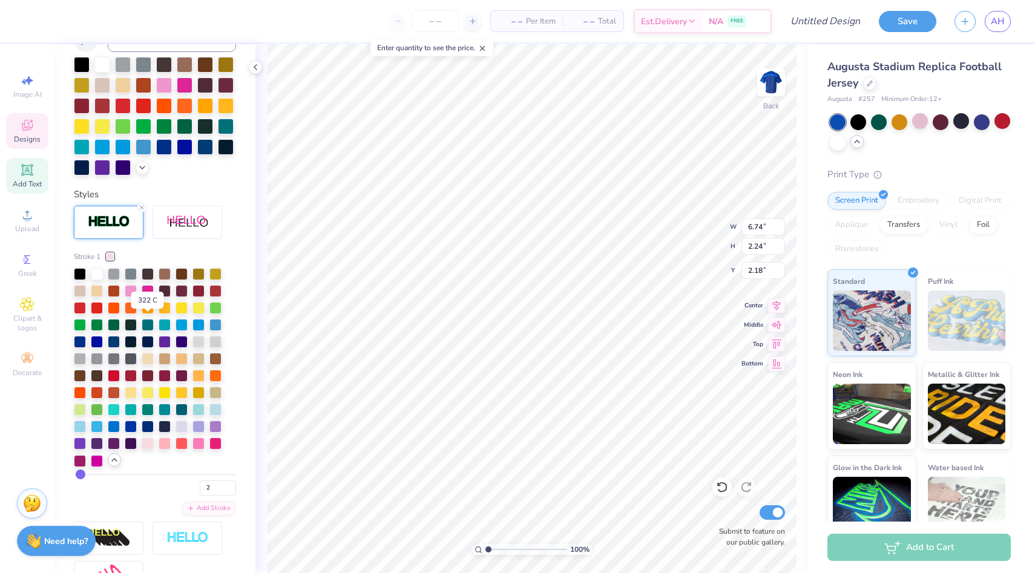
scroll to position [320, 0]
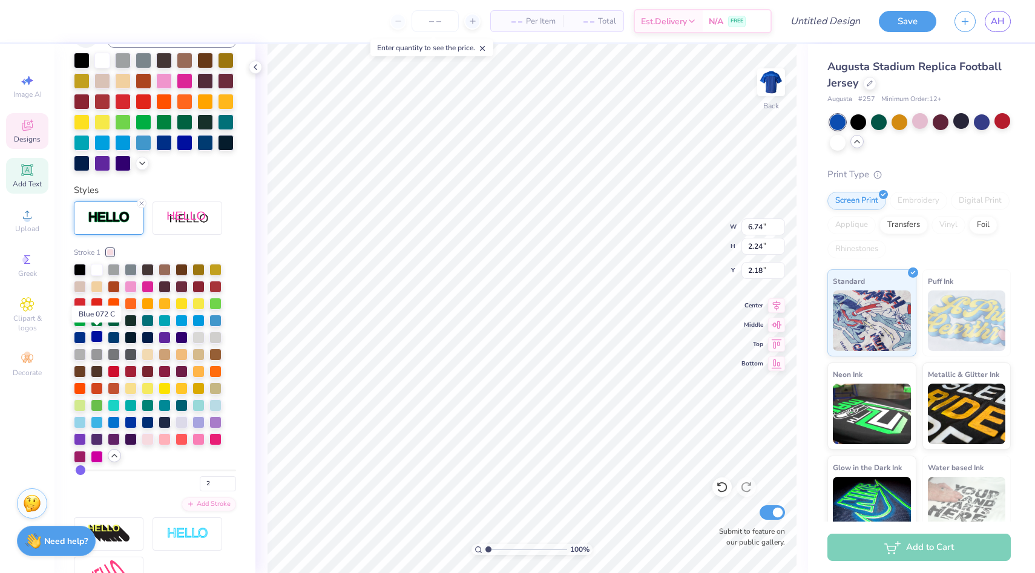
click at [97, 338] on div at bounding box center [97, 337] width 12 height 12
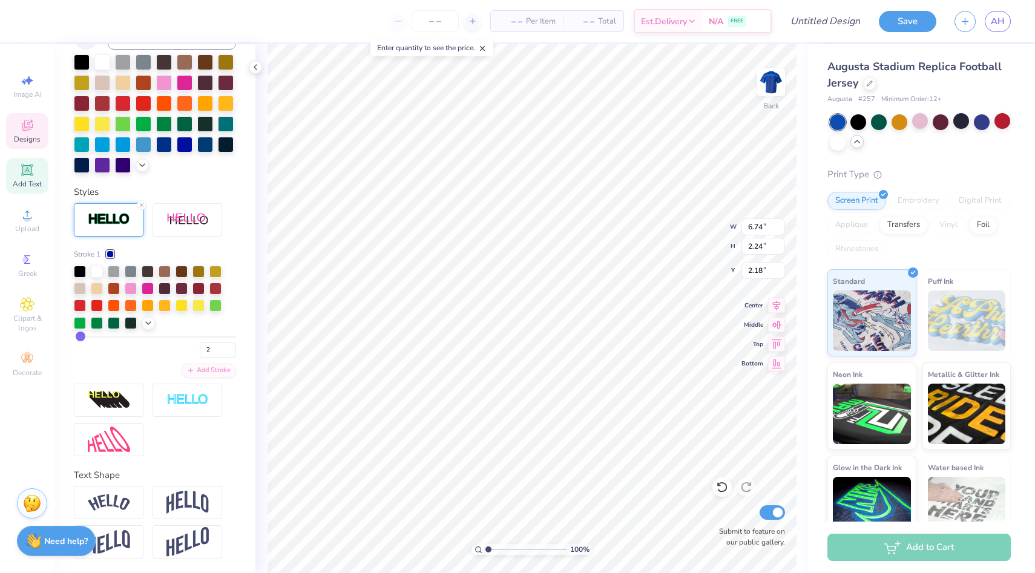
scroll to position [318, 0]
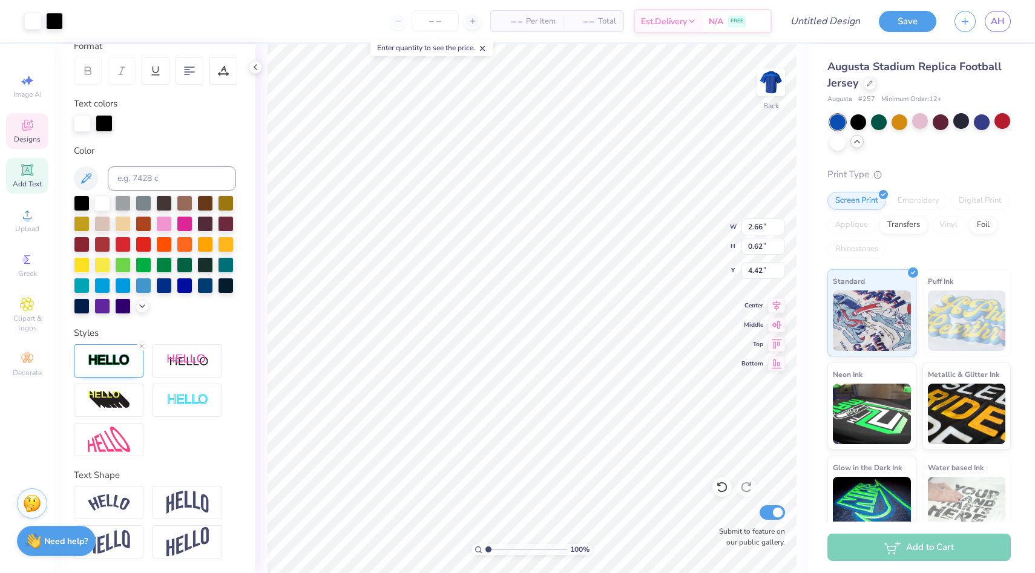
type input "2.67"
type input "0.63"
click at [146, 289] on div at bounding box center [144, 285] width 16 height 16
type input "4.11"
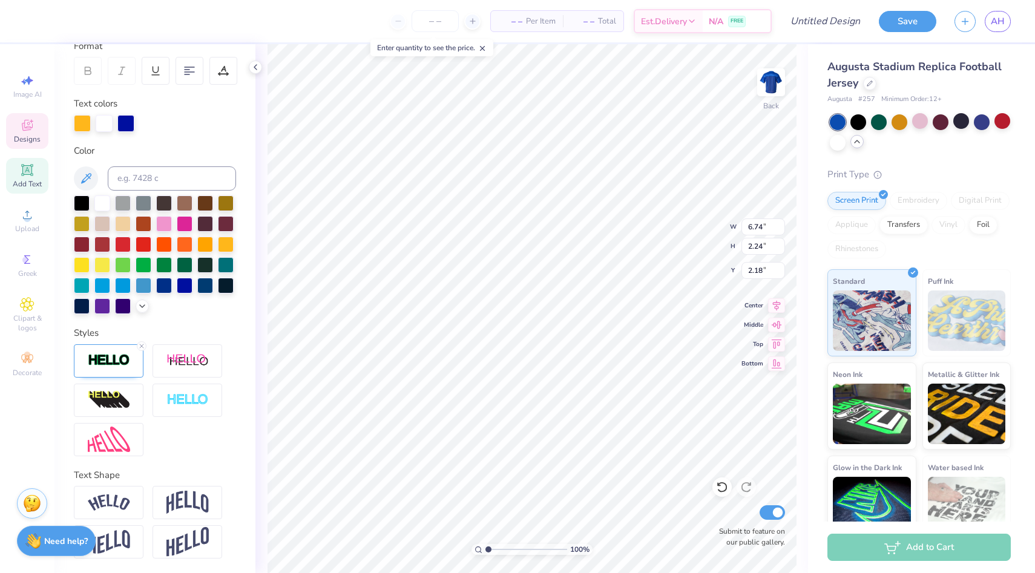
type input "2.58"
type input "11.72"
type input "2.57"
type input "0.89"
click at [188, 502] on img at bounding box center [187, 502] width 42 height 23
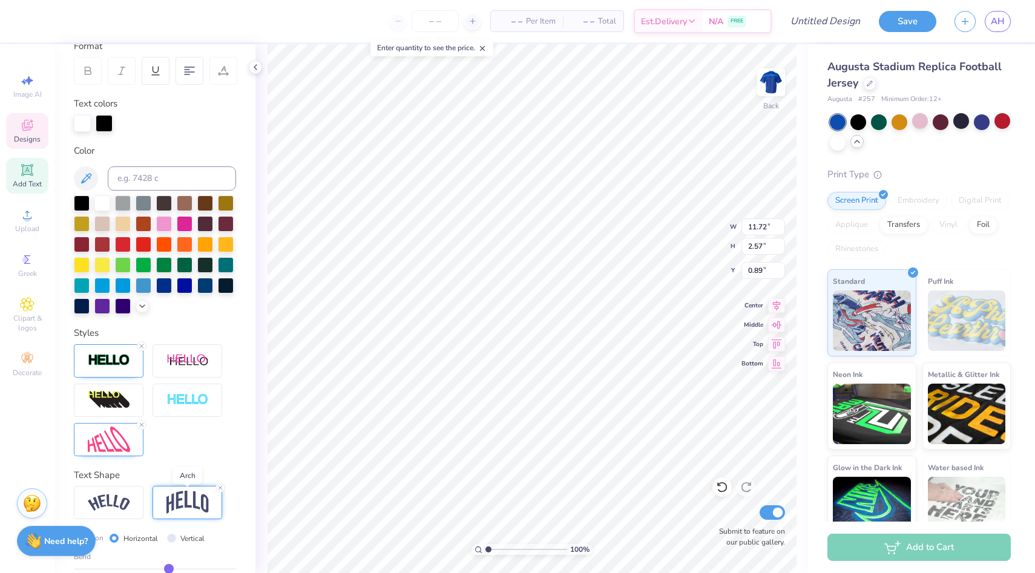
scroll to position [248, 0]
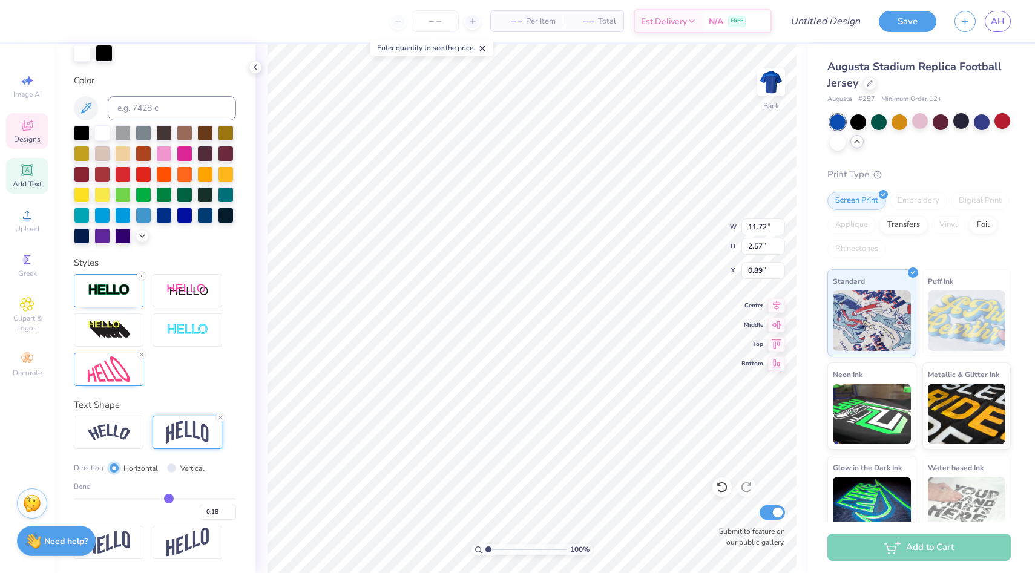
click at [116, 467] on input "Horizontal" at bounding box center [114, 468] width 9 height 9
click at [222, 418] on icon at bounding box center [220, 417] width 7 height 7
type input "2.62"
type input "0.87"
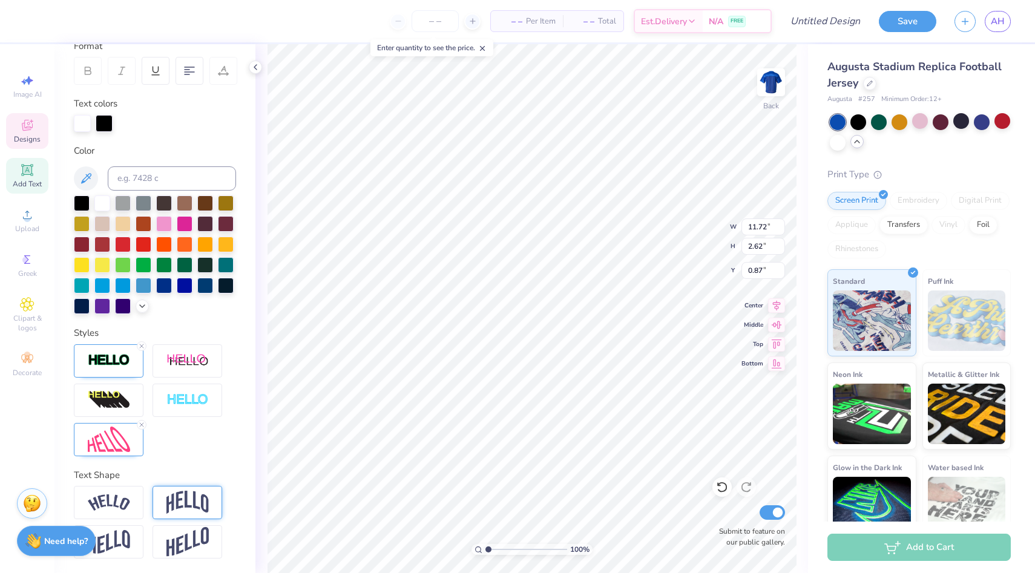
scroll to position [177, 0]
type input "2.75"
